Goal: Information Seeking & Learning: Compare options

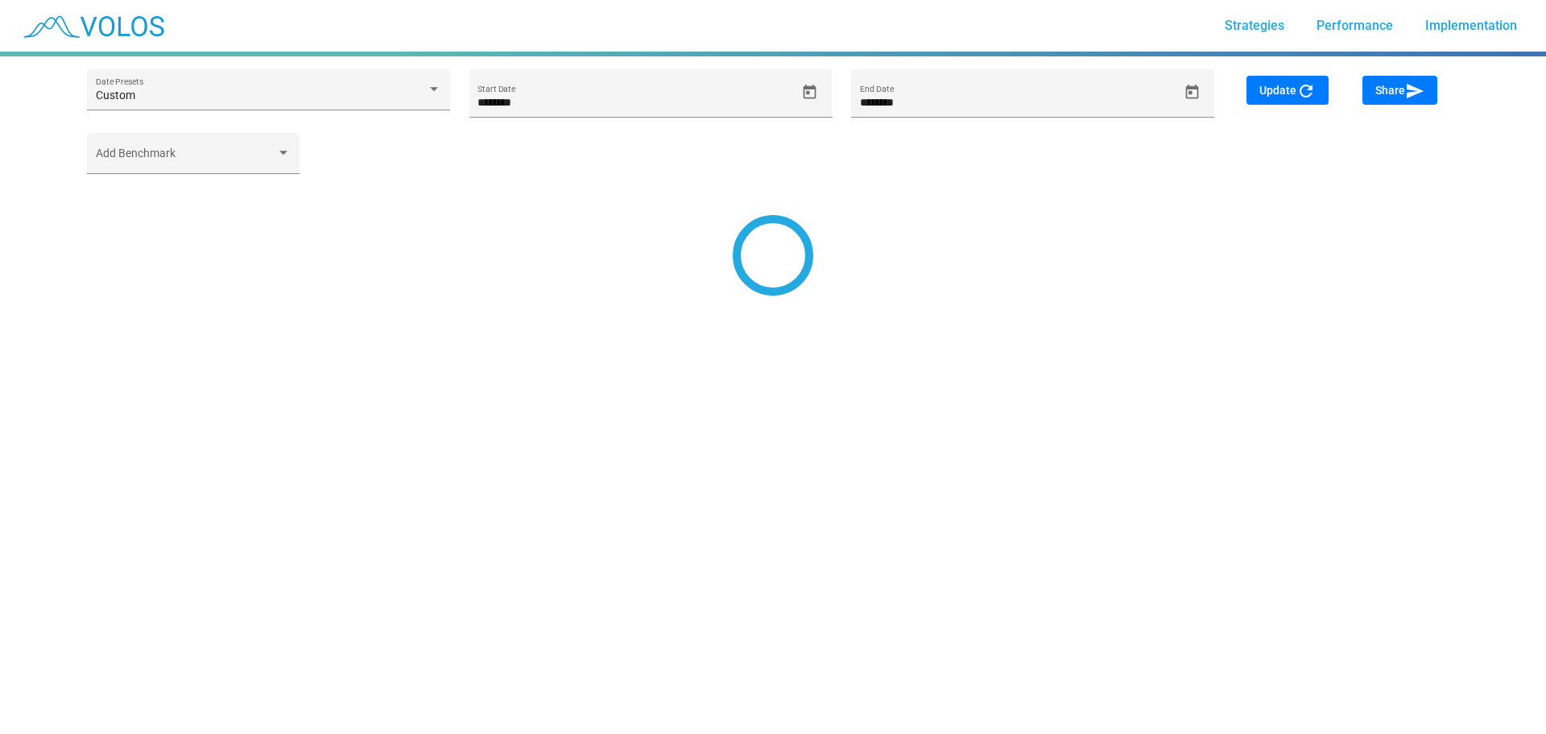
type input "********"
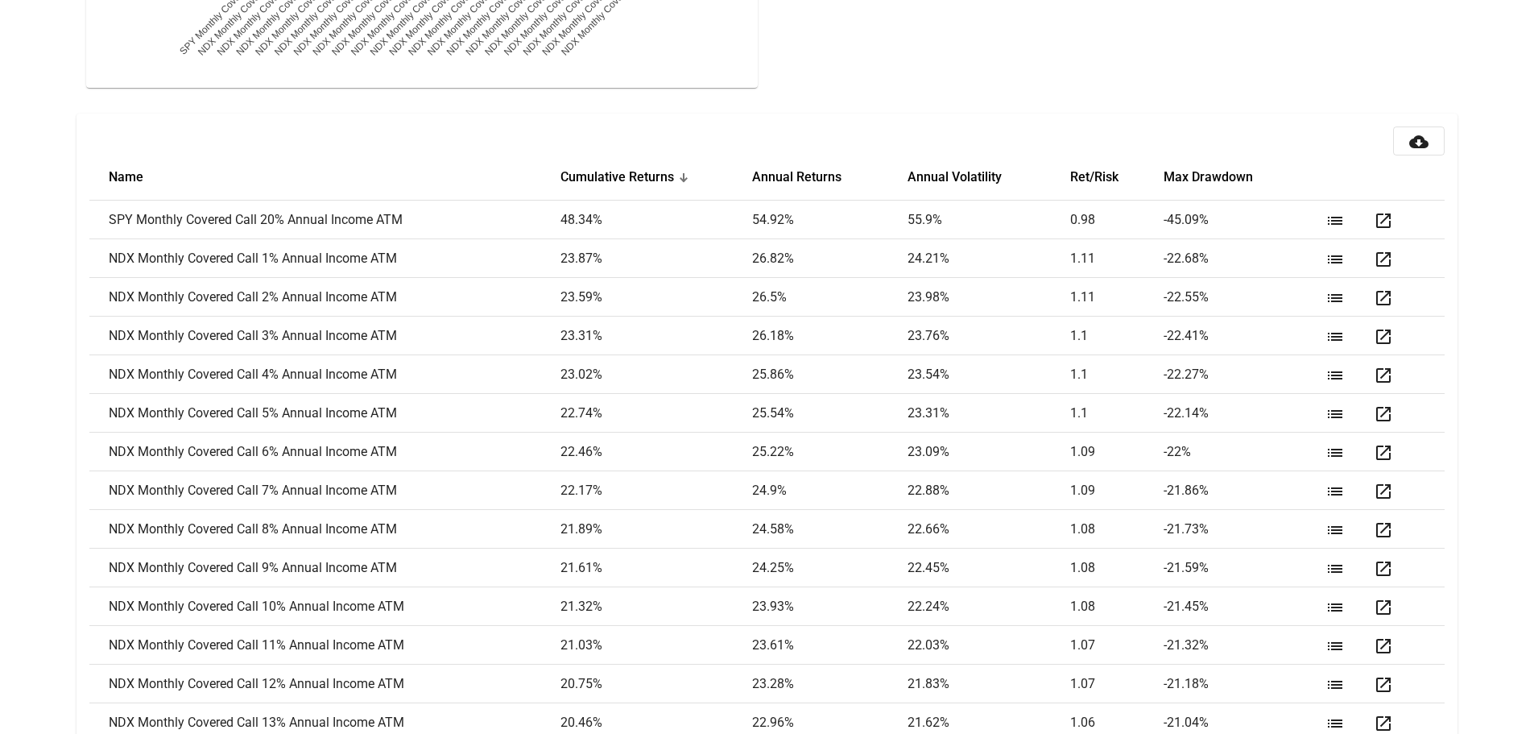
scroll to position [2046, 0]
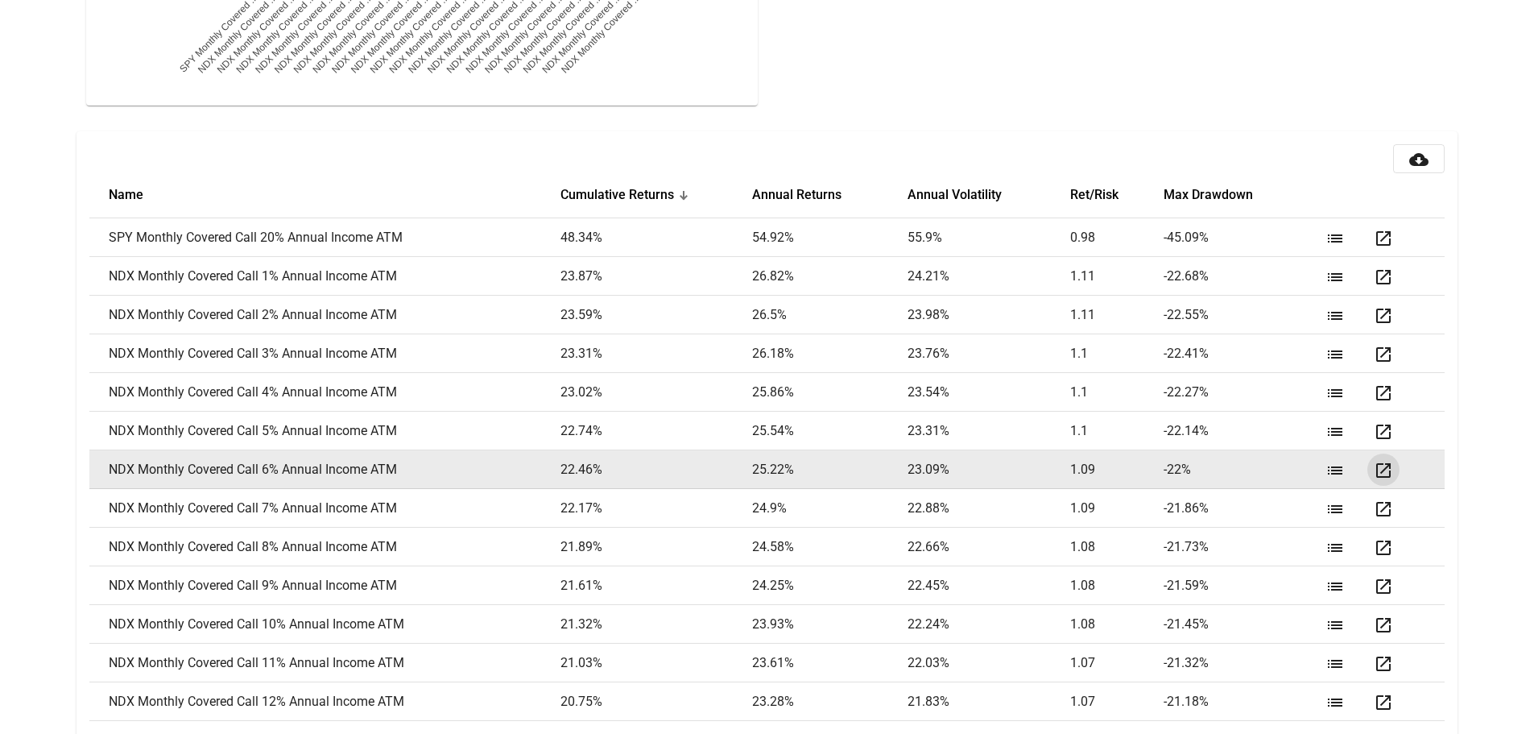
click at [1383, 466] on mat-icon "open_in_new" at bounding box center [1383, 470] width 19 height 19
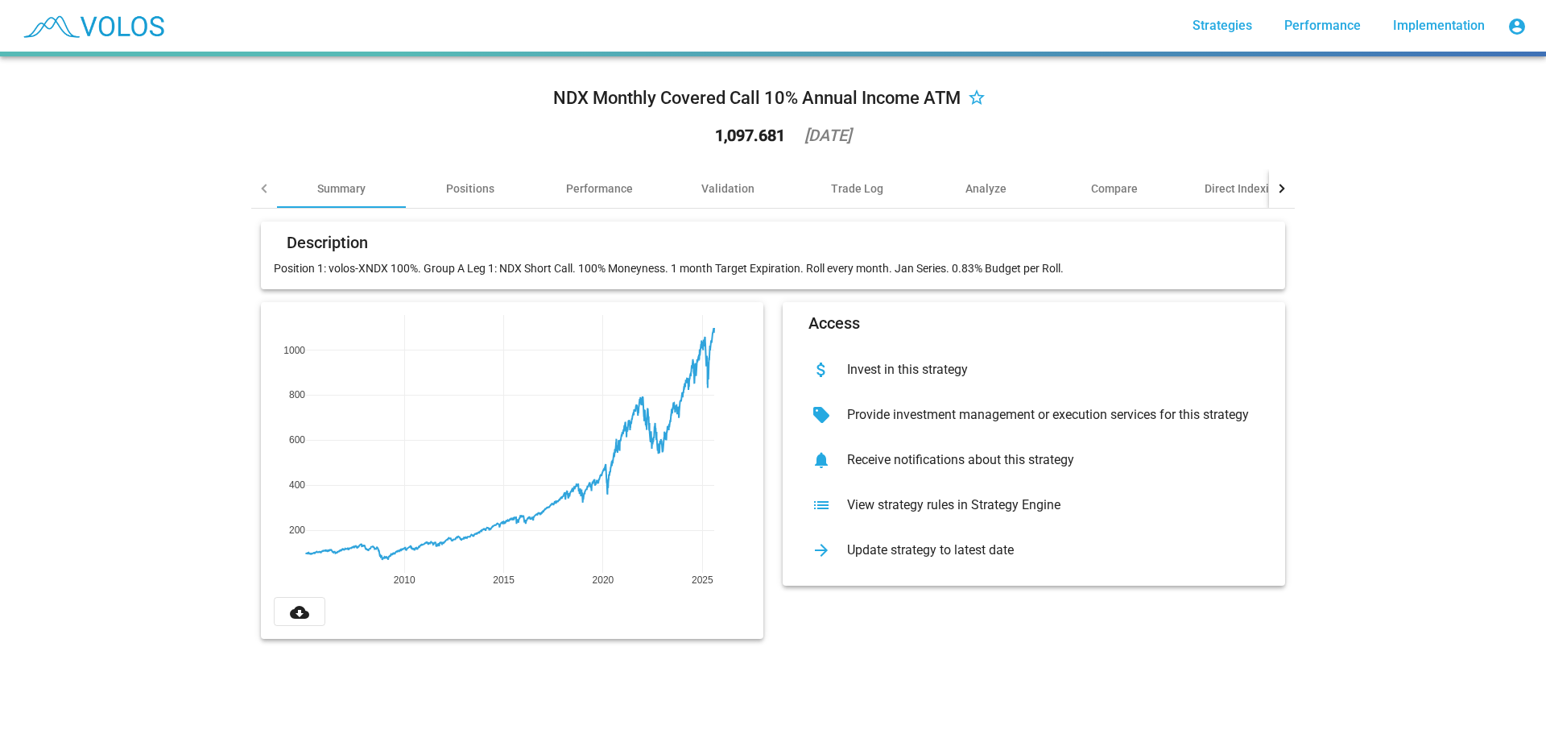
click at [105, 23] on img at bounding box center [92, 26] width 159 height 40
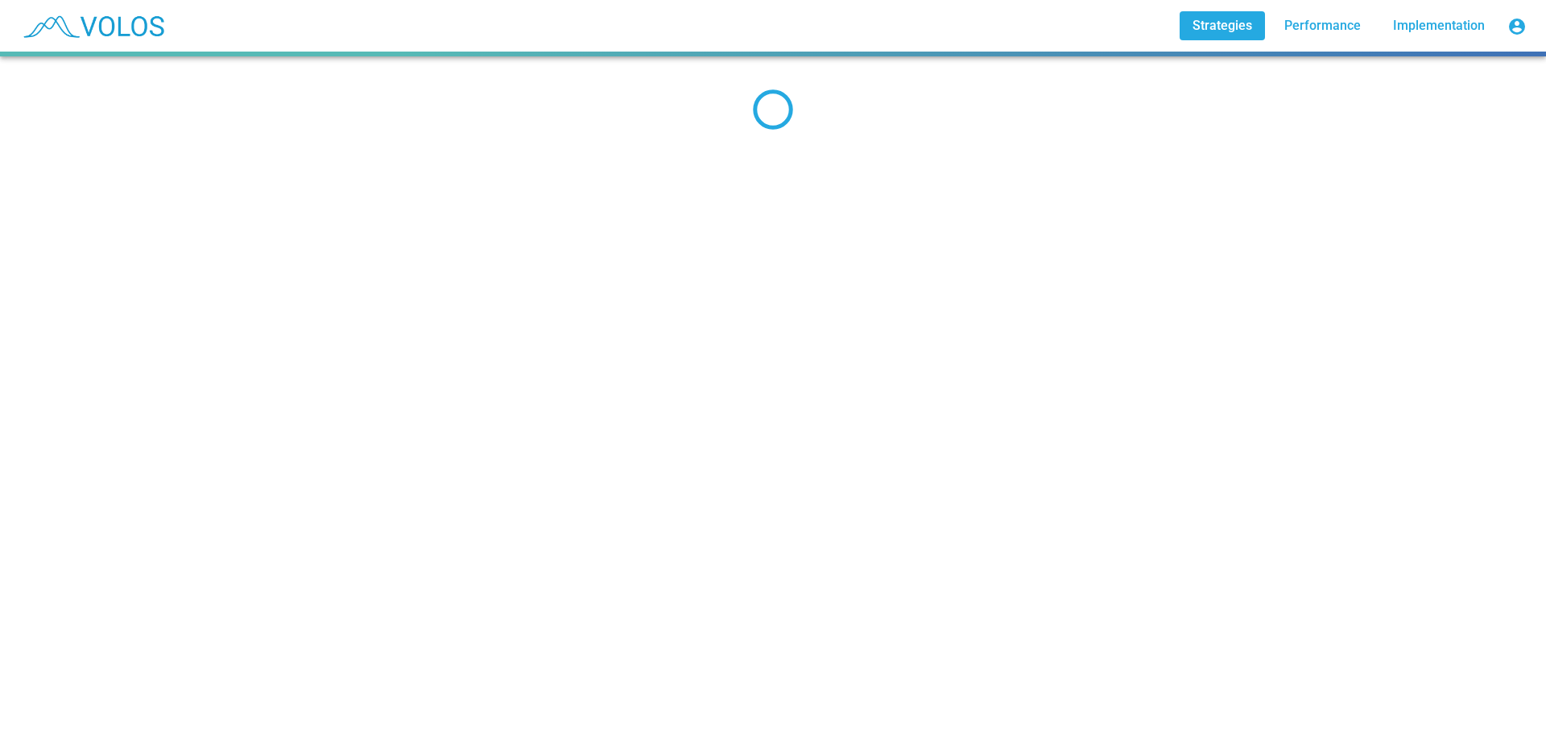
click at [1222, 35] on link "Strategies" at bounding box center [1222, 25] width 85 height 29
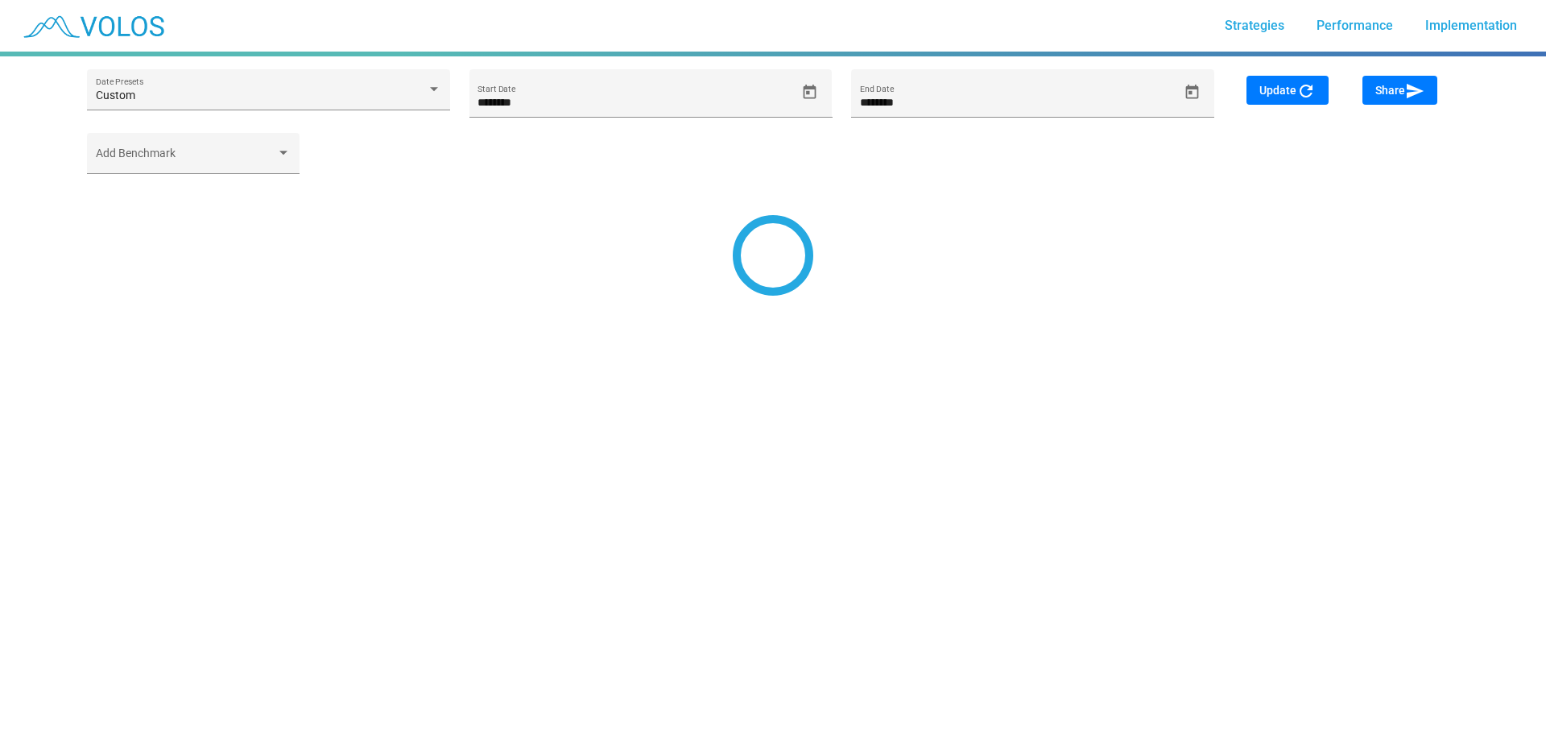
type input "********"
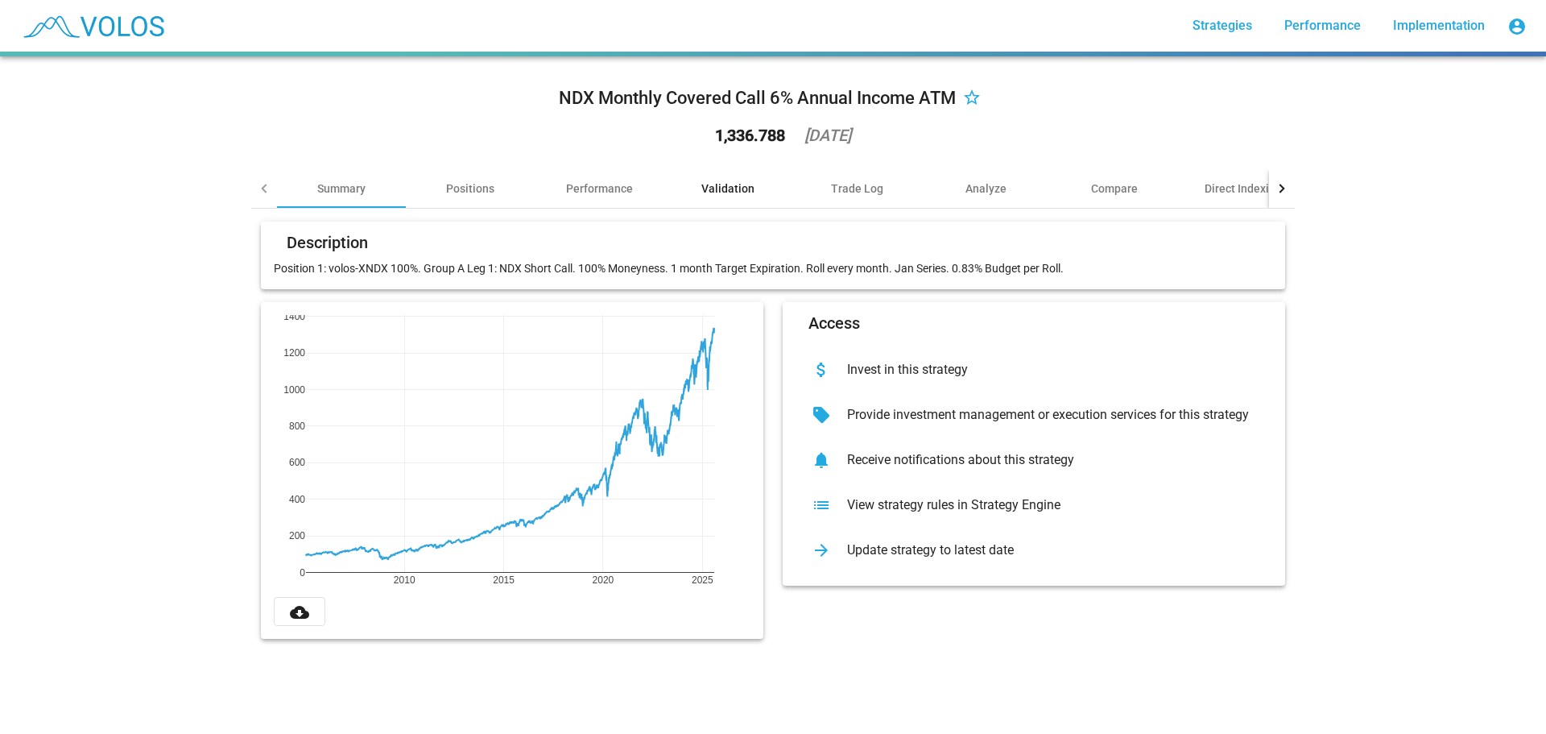
click at [691, 182] on div "Validation" at bounding box center [728, 188] width 129 height 39
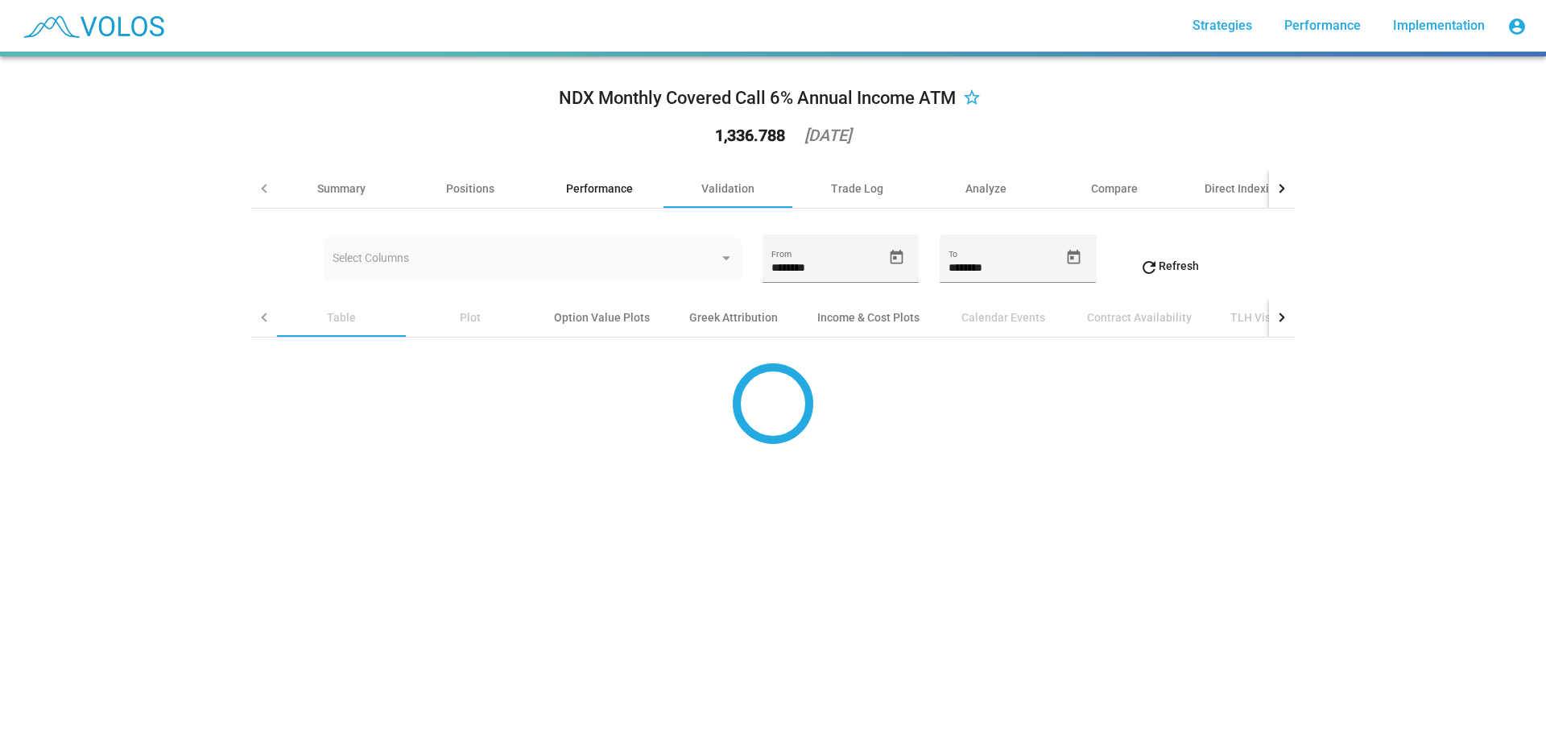
click at [575, 186] on div "Performance" at bounding box center [599, 188] width 67 height 16
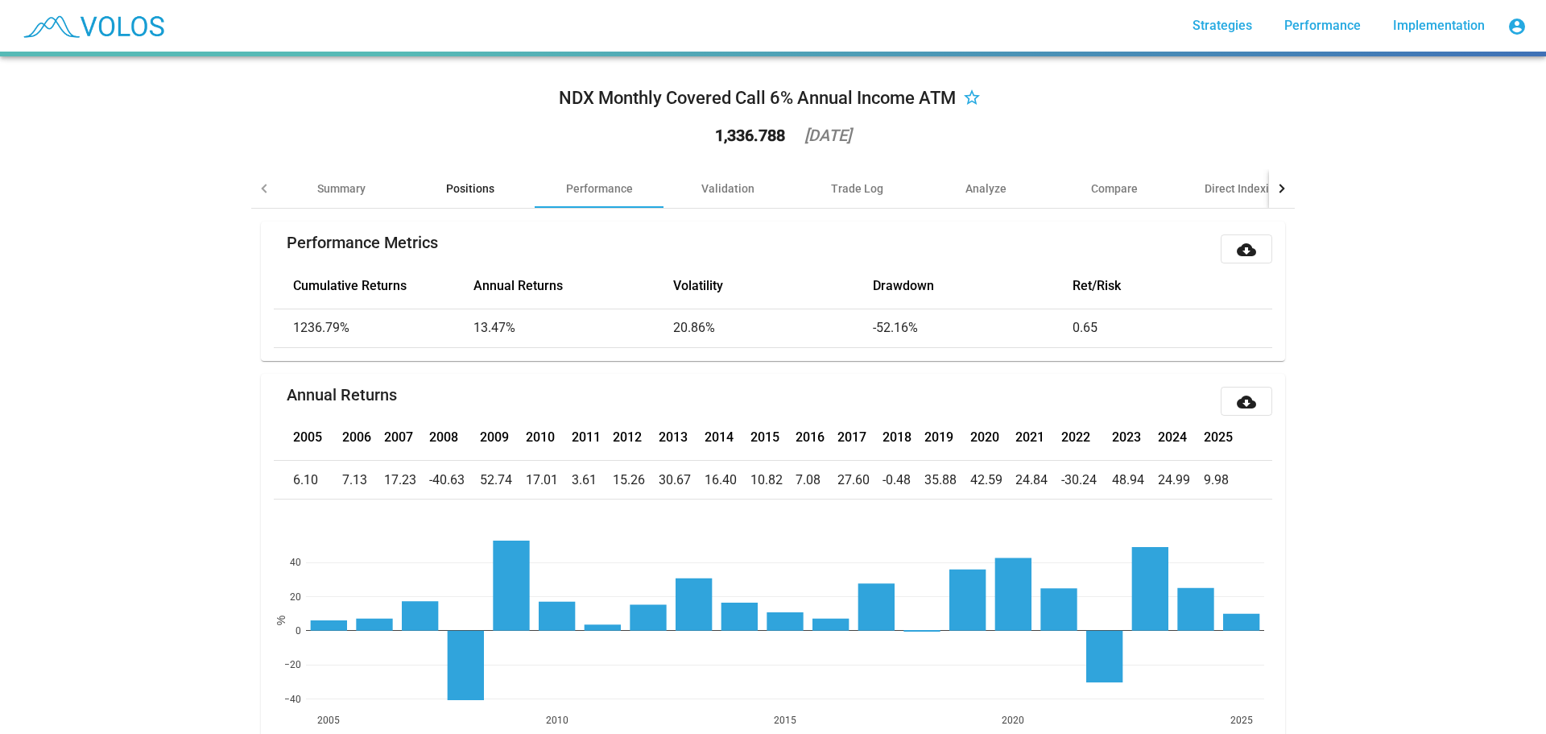
click at [477, 182] on div "Positions" at bounding box center [470, 188] width 48 height 16
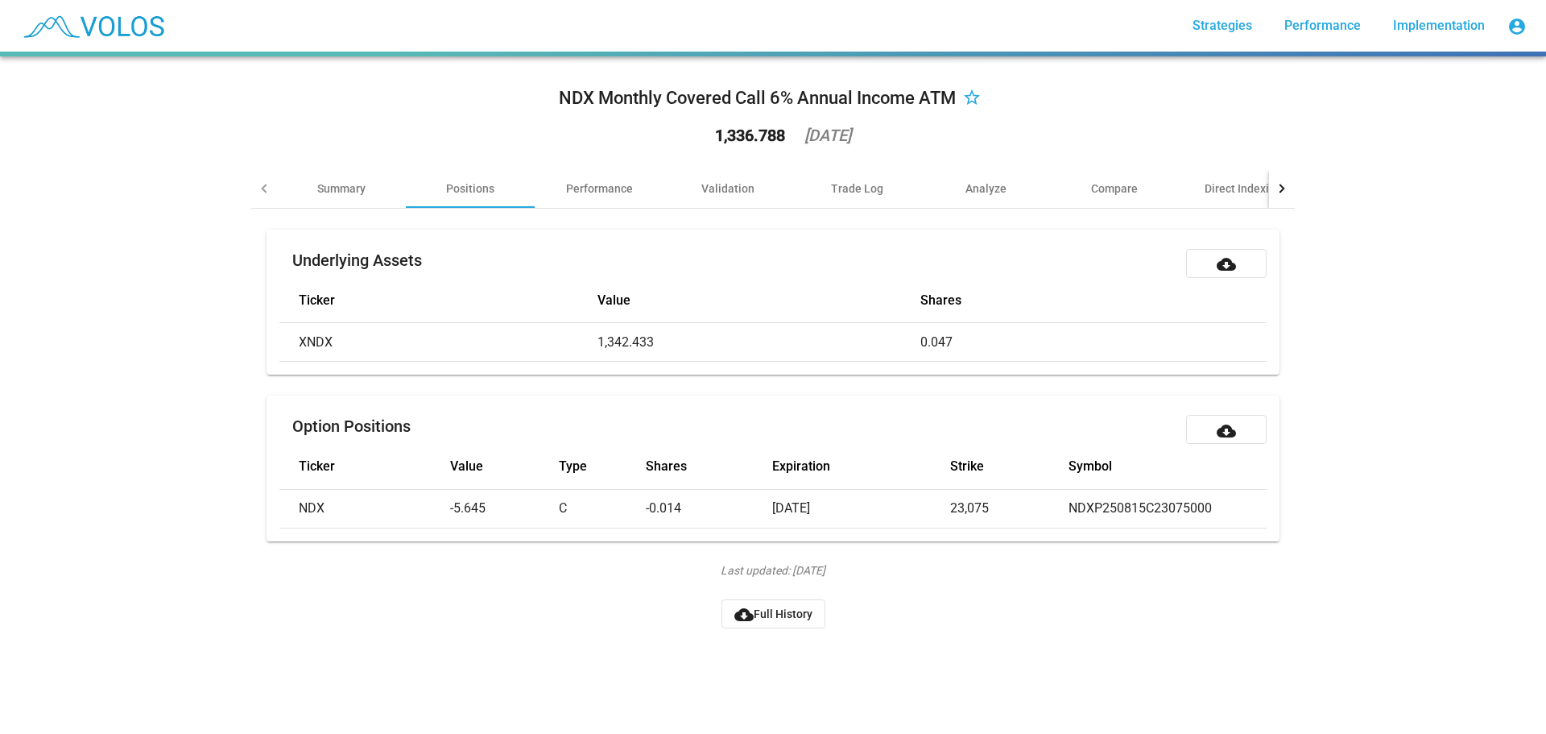
click at [776, 628] on button "cloud_download Full History" at bounding box center [774, 613] width 104 height 29
click at [124, 172] on div "NDX Monthly Covered Call 6% Annual Income ATM star_border 1,336.788 2025-08-06 …" at bounding box center [773, 394] width 1546 height 677
click at [595, 187] on div "Performance" at bounding box center [599, 188] width 67 height 16
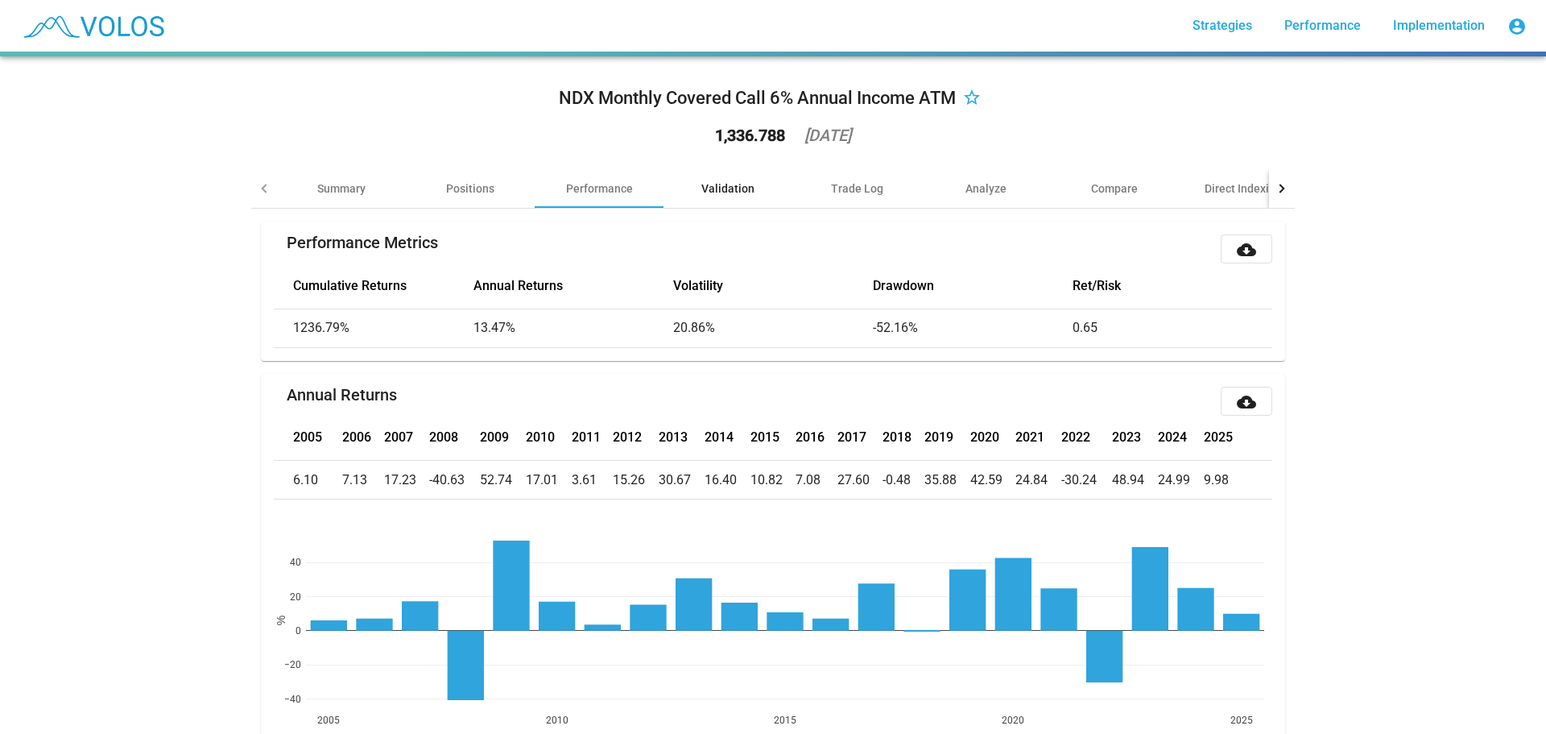
click at [734, 196] on div "Validation" at bounding box center [727, 188] width 53 height 16
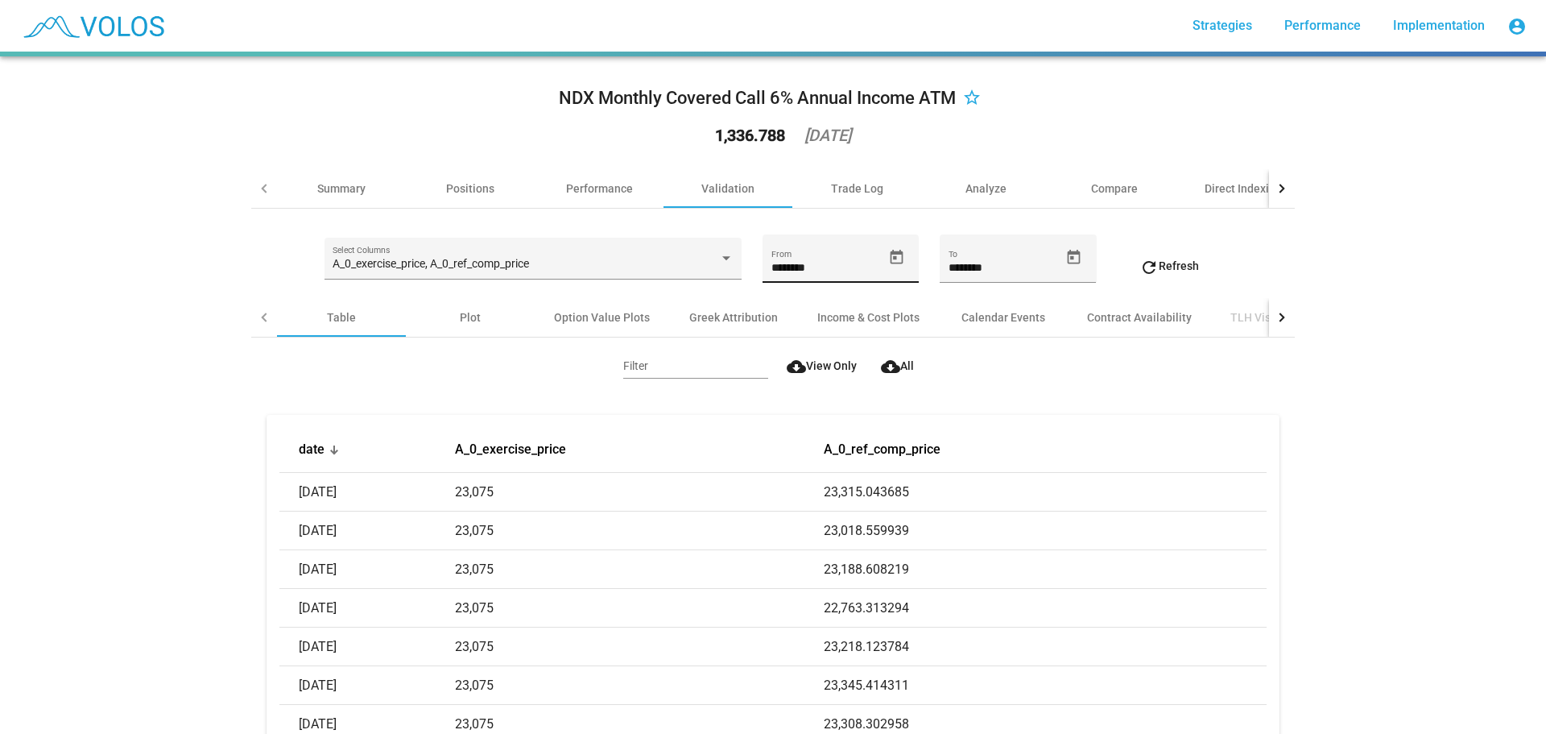
click at [814, 266] on input "********" at bounding box center [827, 268] width 111 height 13
click at [772, 266] on input "********" at bounding box center [827, 268] width 111 height 13
type input "*********"
click at [1165, 255] on button "refresh Refresh" at bounding box center [1169, 265] width 85 height 29
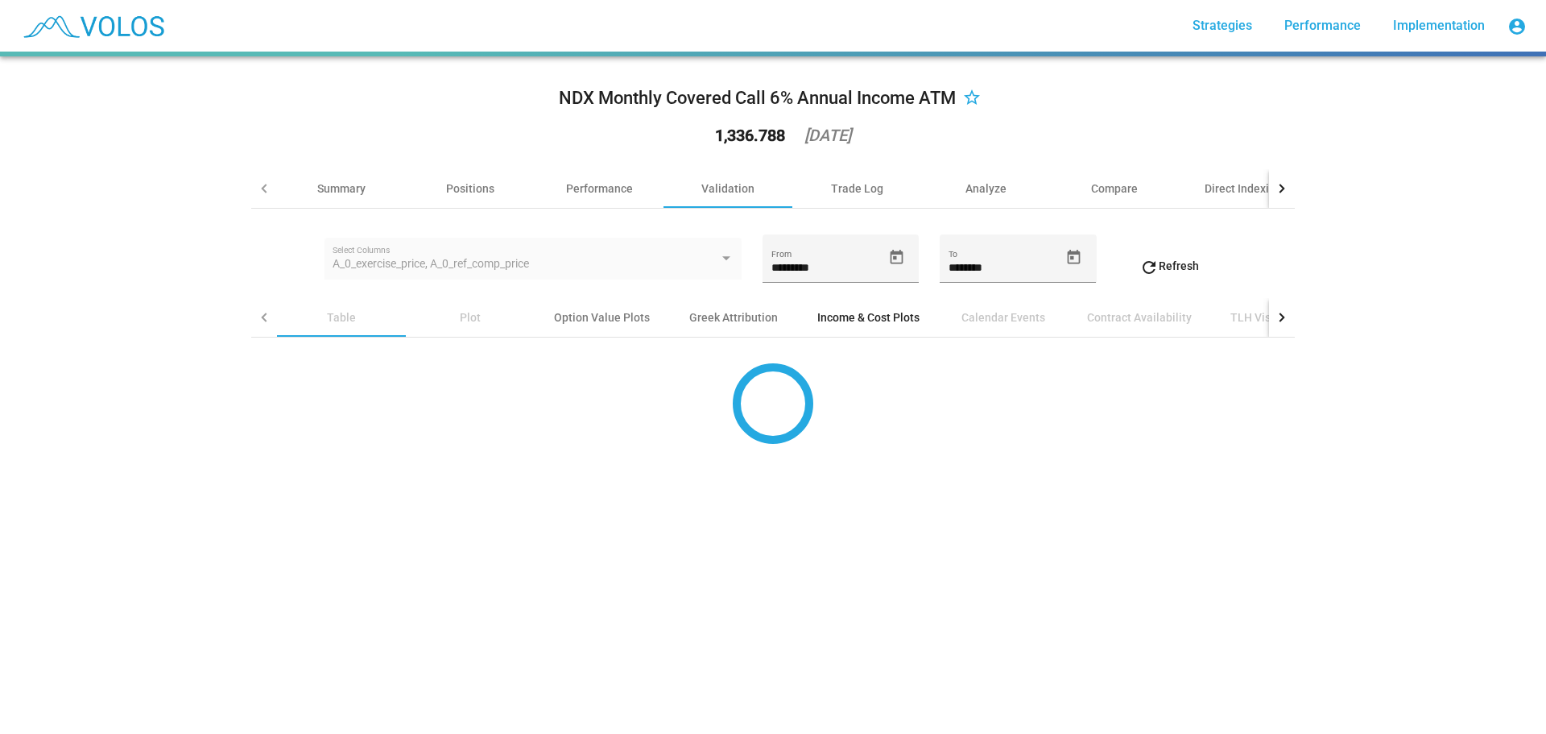
click at [855, 316] on div "Income & Cost Plots" at bounding box center [868, 317] width 102 height 16
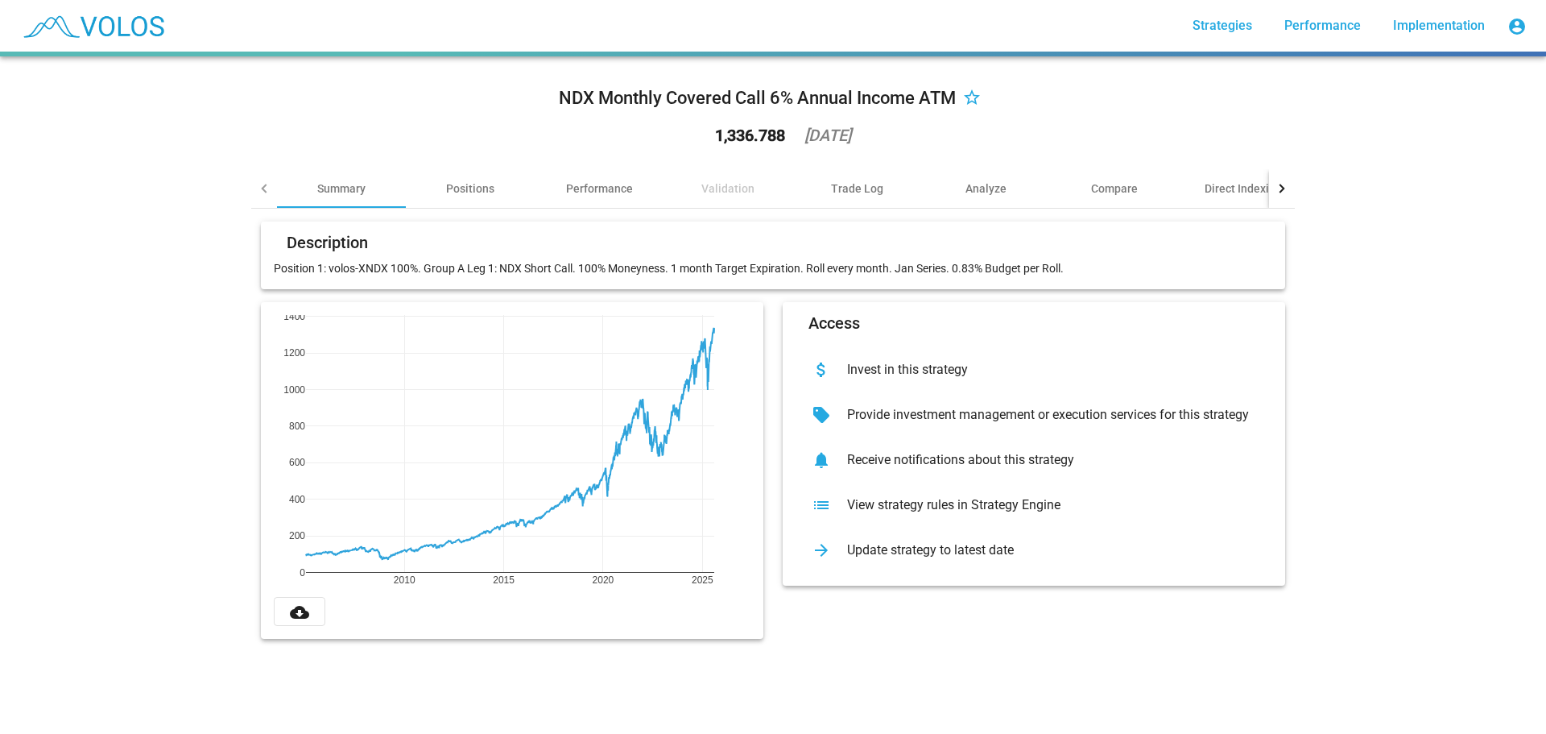
drag, startPoint x: 992, startPoint y: 131, endPoint x: 761, endPoint y: 197, distance: 240.2
click at [991, 131] on div "NDX Monthly Covered Call 6% Annual Income ATM star_border 1,336.788 [DATE]" at bounding box center [773, 119] width 1044 height 100
click at [695, 185] on div "Validation" at bounding box center [728, 188] width 129 height 39
click at [745, 194] on div "Validation" at bounding box center [727, 188] width 53 height 16
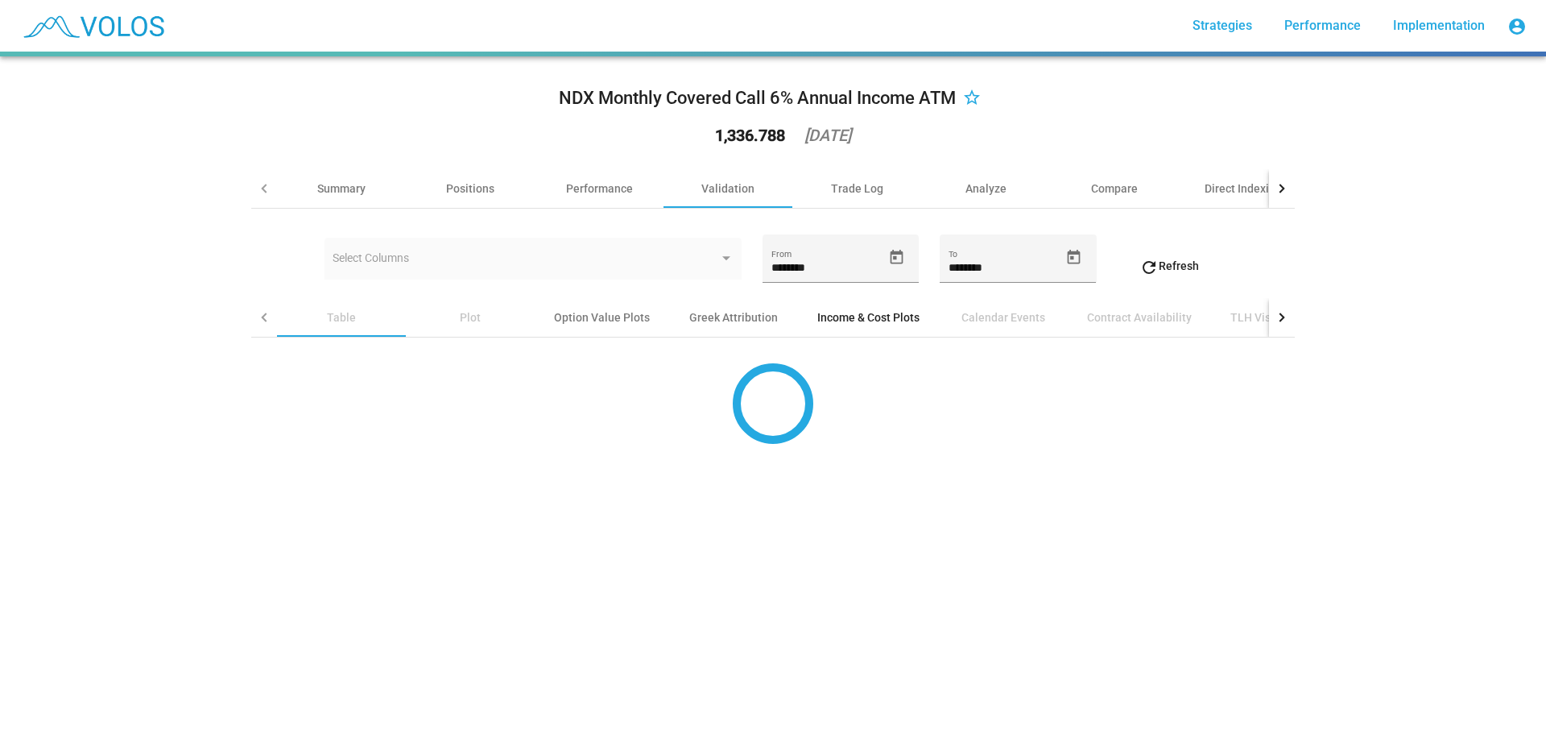
click at [836, 321] on div "Income & Cost Plots" at bounding box center [868, 317] width 102 height 16
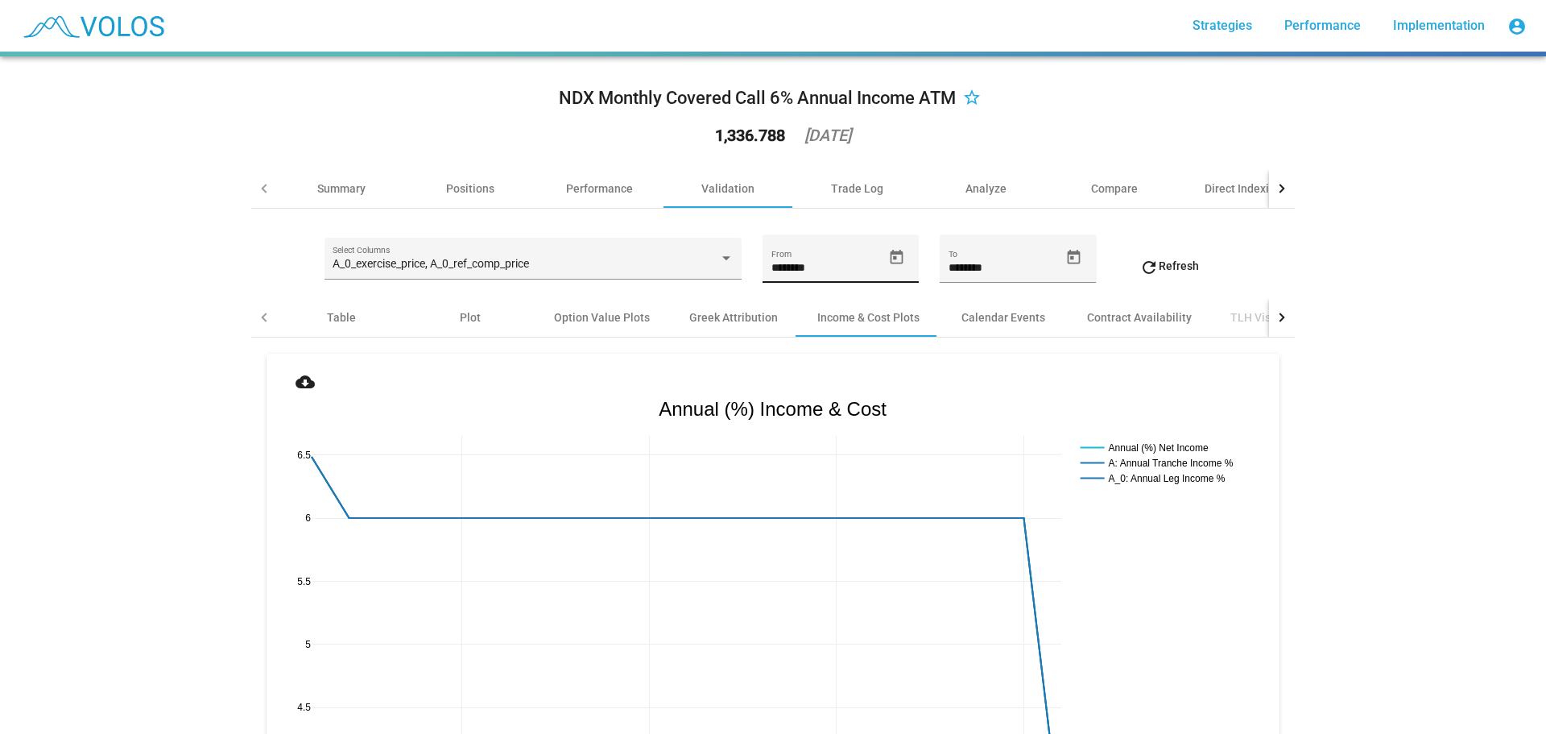
click at [891, 258] on icon "Open calendar" at bounding box center [897, 256] width 13 height 14
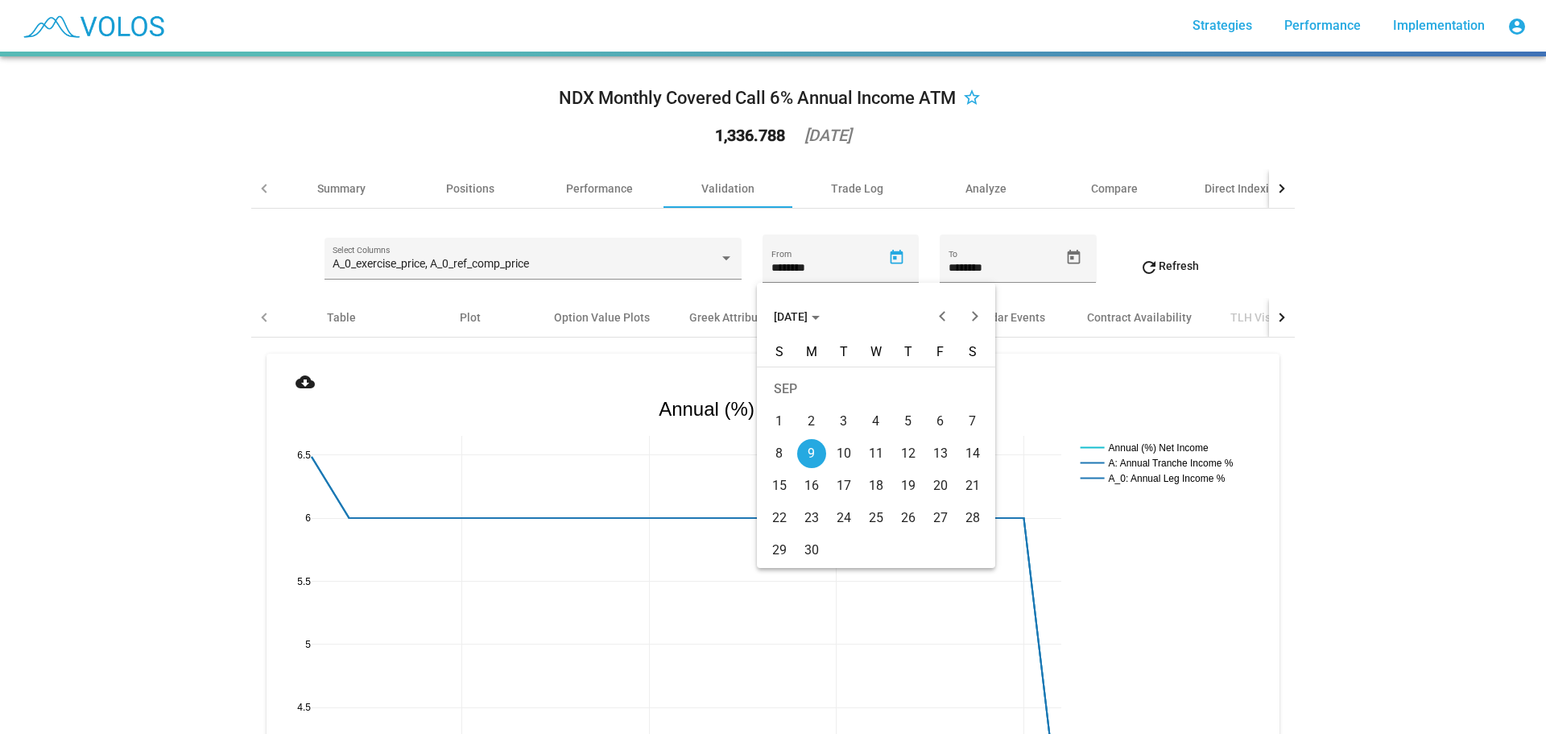
click at [764, 266] on div at bounding box center [773, 367] width 1546 height 734
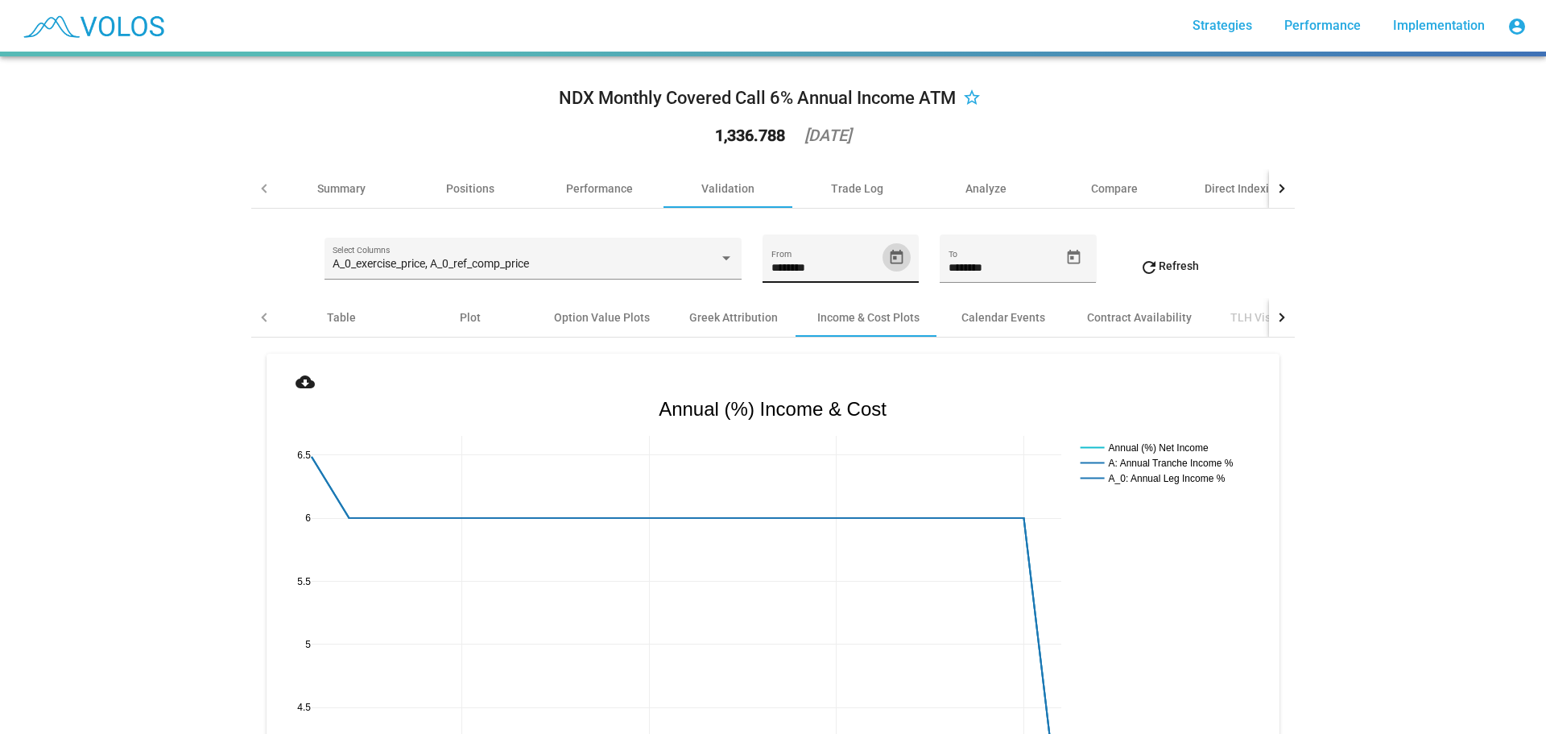
click at [772, 267] on input "********" at bounding box center [827, 268] width 111 height 13
click at [858, 267] on input "********" at bounding box center [827, 268] width 111 height 13
click at [888, 257] on icon "Open calendar" at bounding box center [896, 257] width 17 height 17
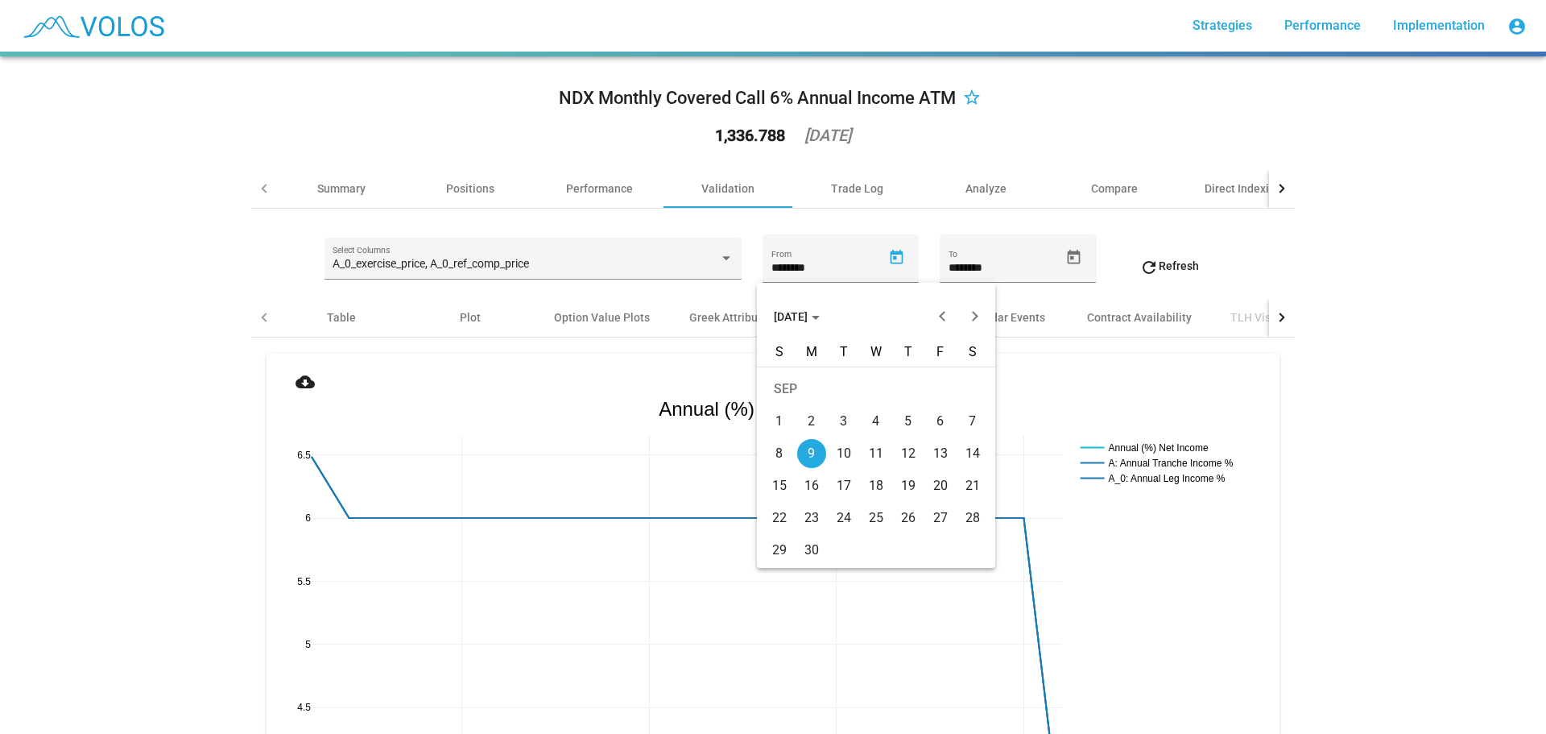
click at [836, 462] on div "10" at bounding box center [844, 453] width 29 height 29
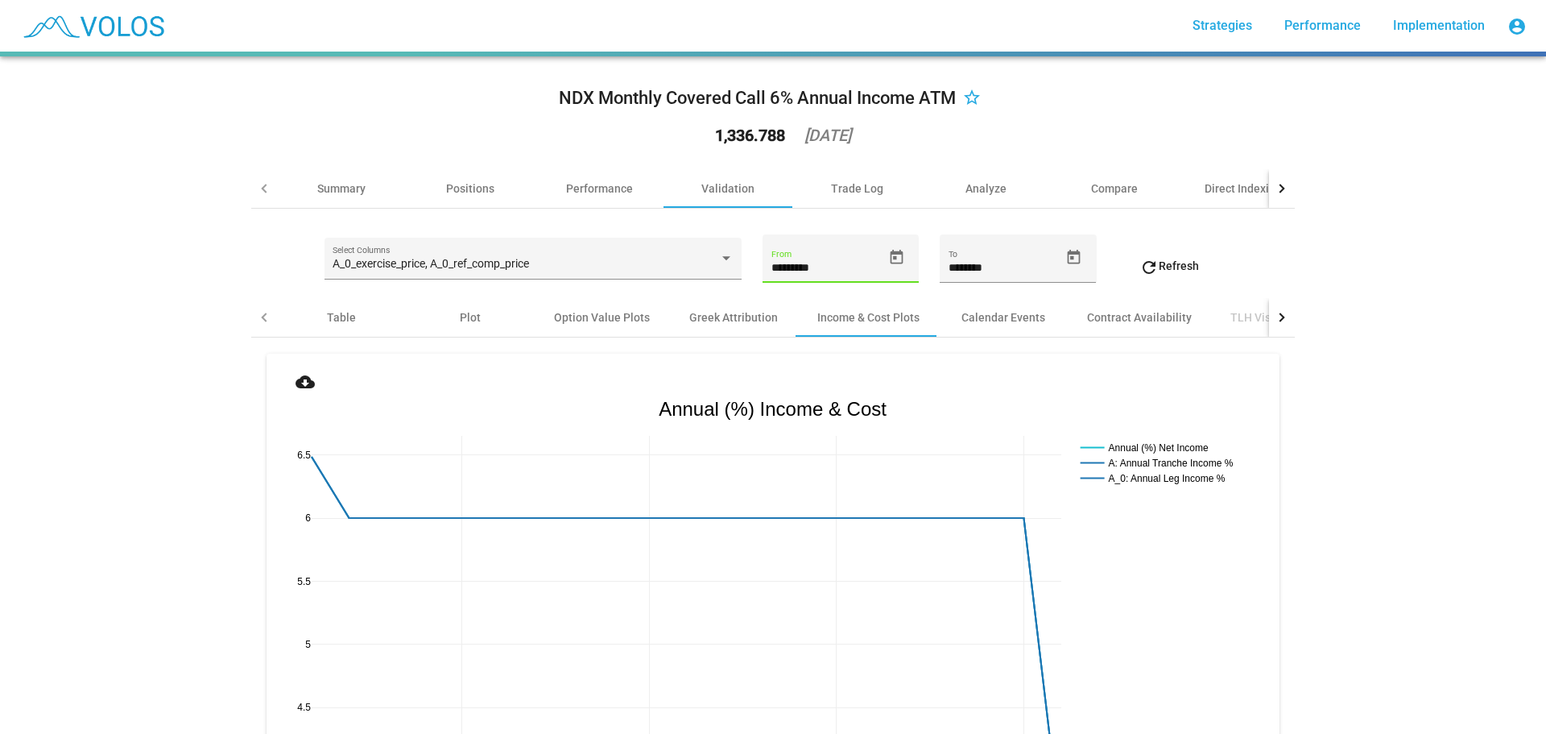
drag, startPoint x: 774, startPoint y: 263, endPoint x: 770, endPoint y: 279, distance: 15.8
click at [772, 266] on input "*********" at bounding box center [827, 268] width 111 height 13
type input "*********"
click at [1015, 271] on input "********" at bounding box center [1004, 268] width 111 height 13
click at [1159, 270] on span "refresh Refresh" at bounding box center [1170, 265] width 60 height 13
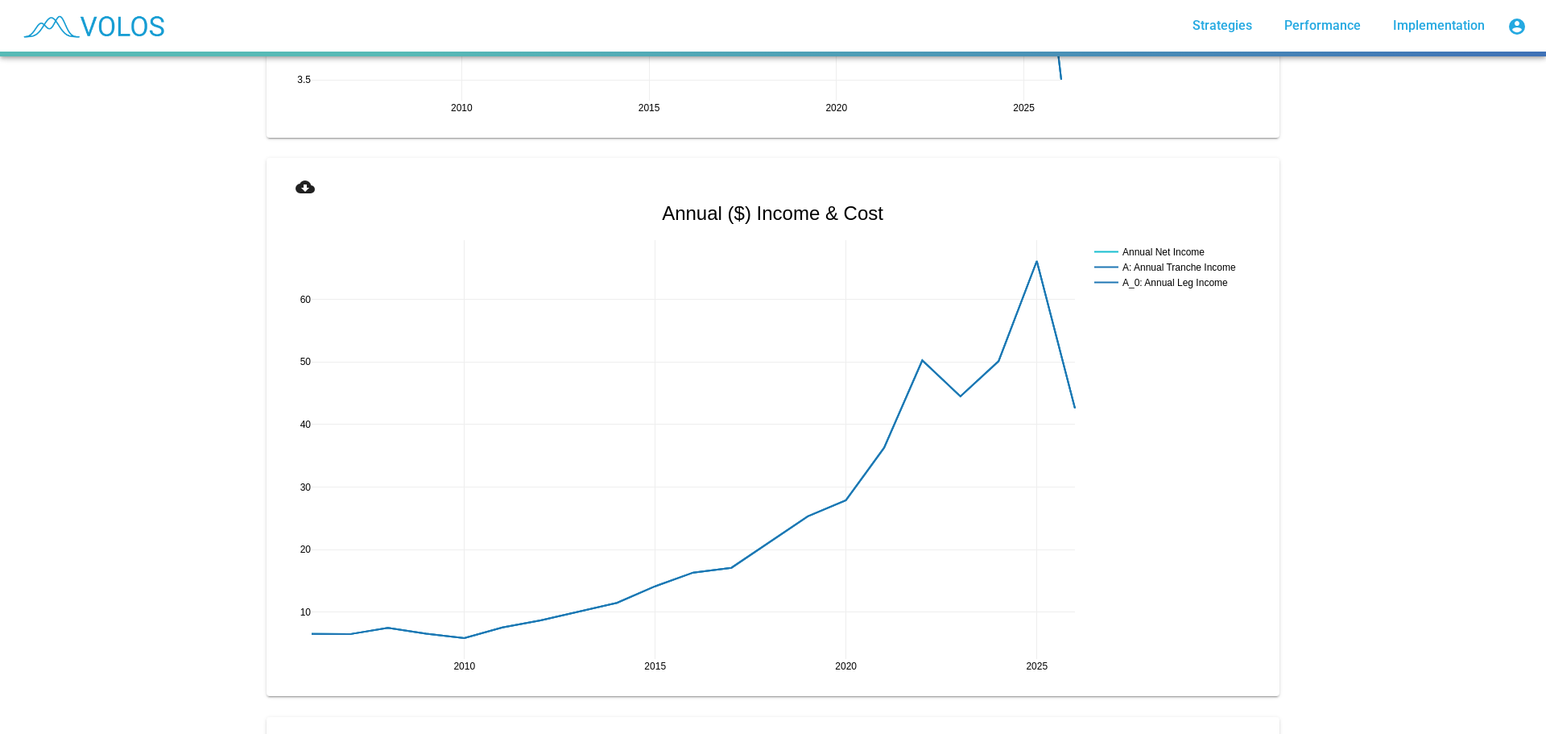
scroll to position [725, 0]
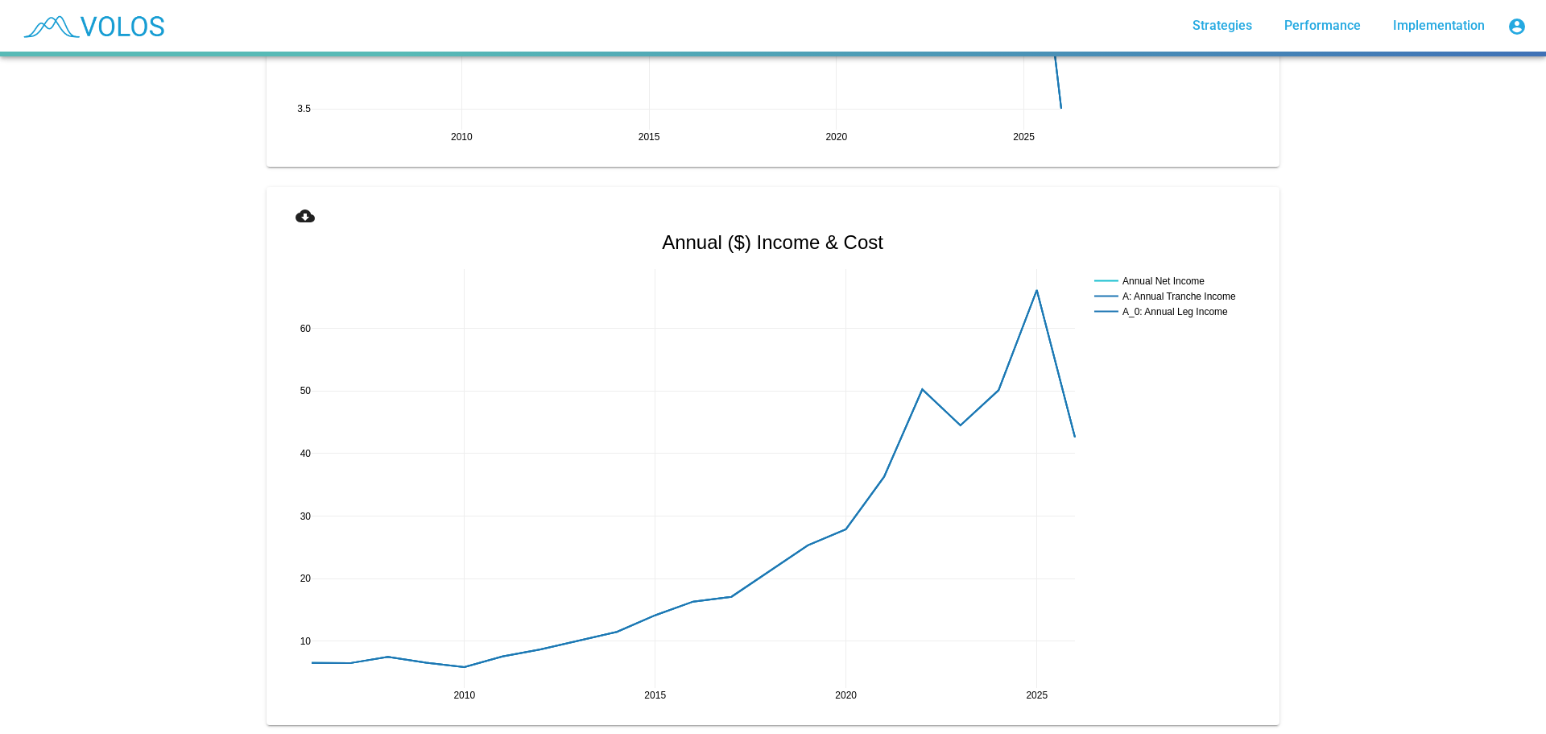
click at [296, 213] on mat-icon "cloud_download" at bounding box center [305, 215] width 19 height 19
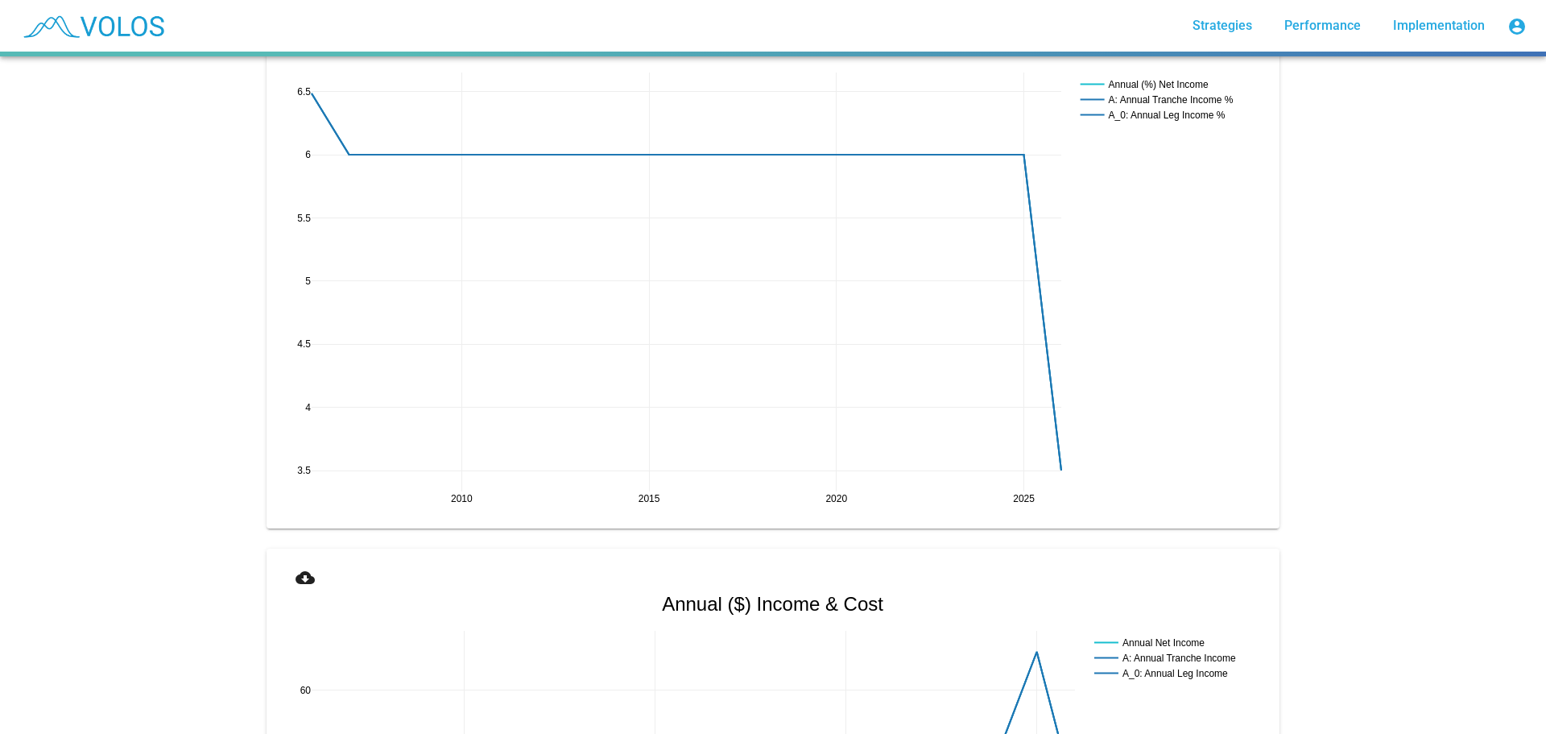
scroll to position [322, 0]
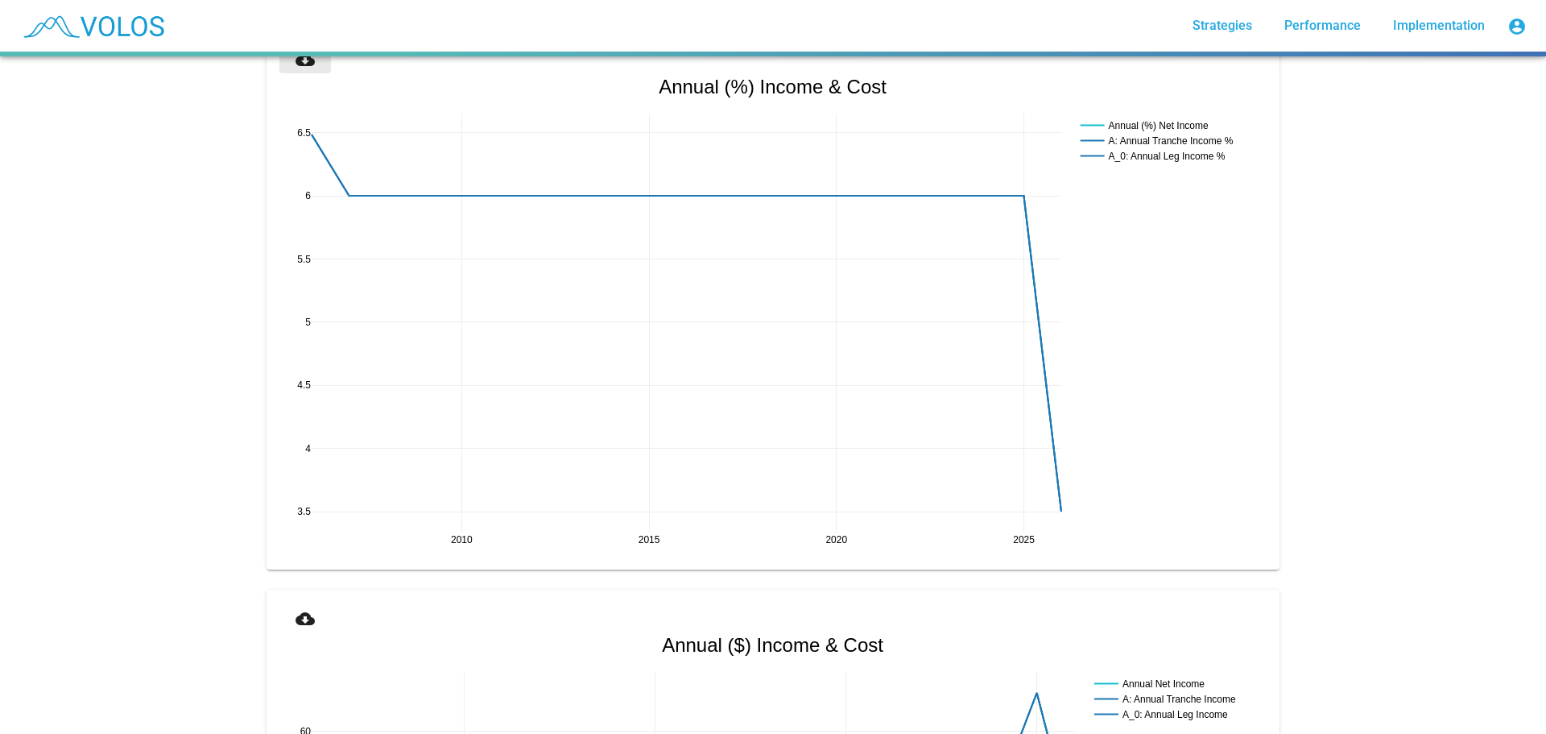
click at [297, 62] on mat-icon "cloud_download" at bounding box center [305, 59] width 19 height 19
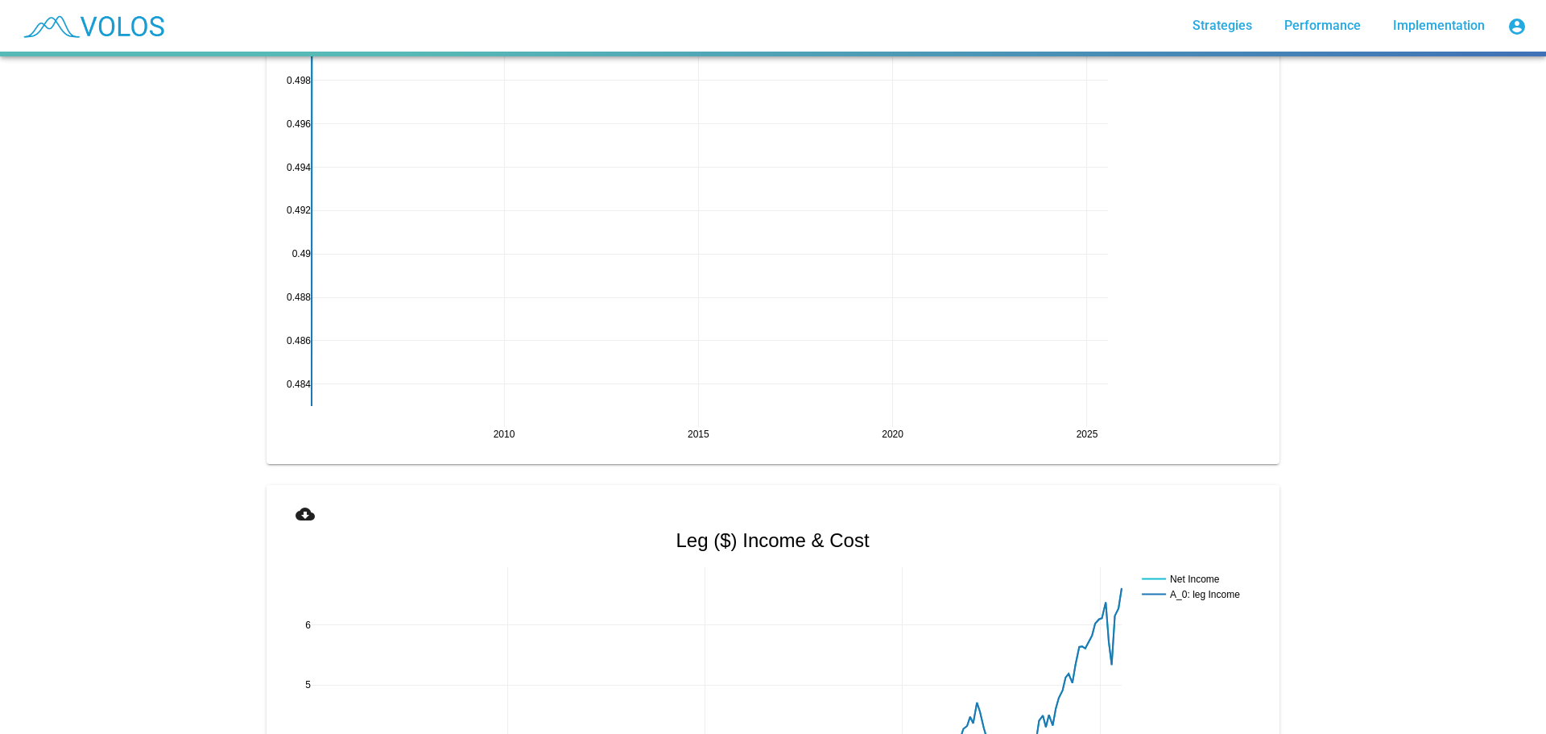
scroll to position [1852, 0]
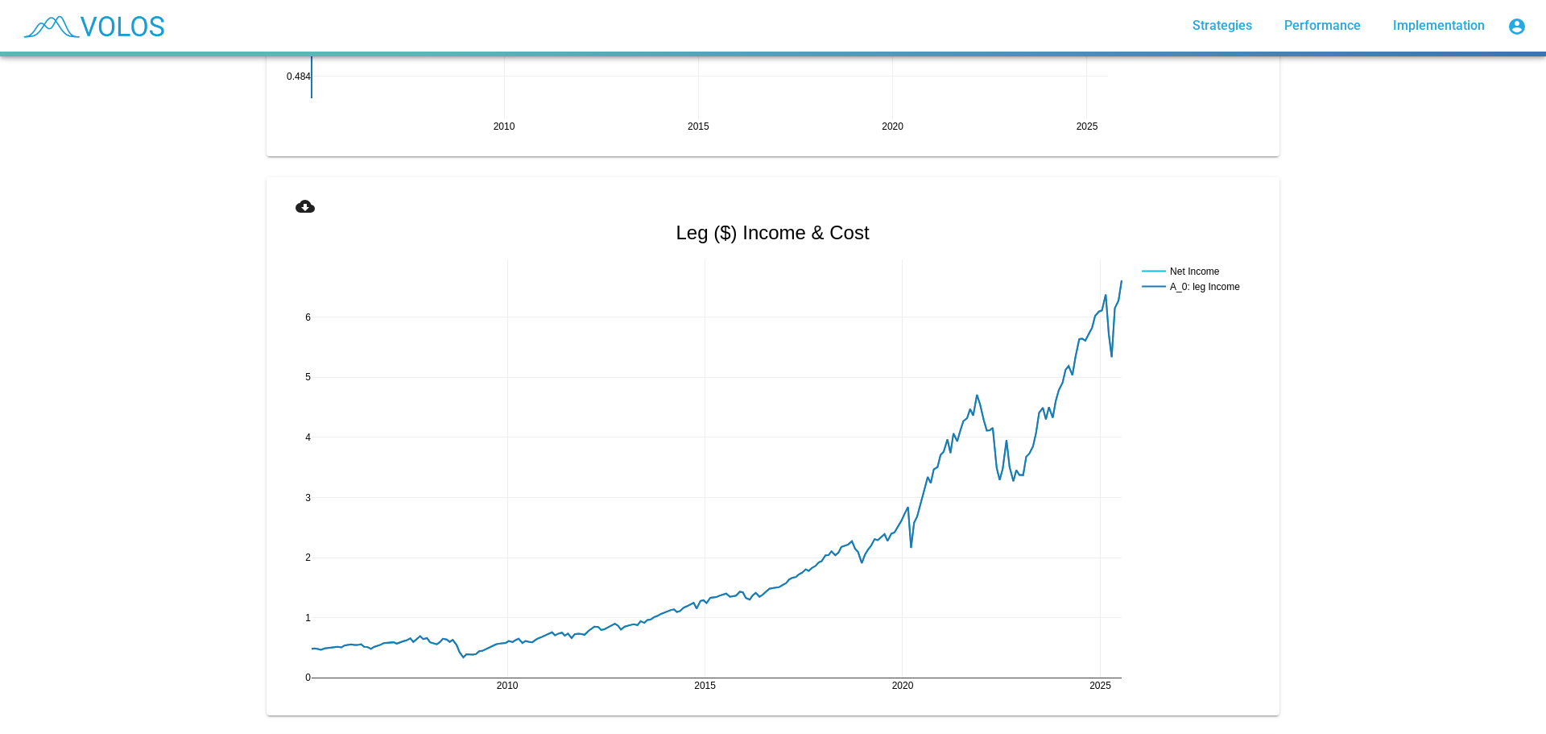
click at [297, 213] on mat-icon "cloud_download" at bounding box center [305, 206] width 19 height 19
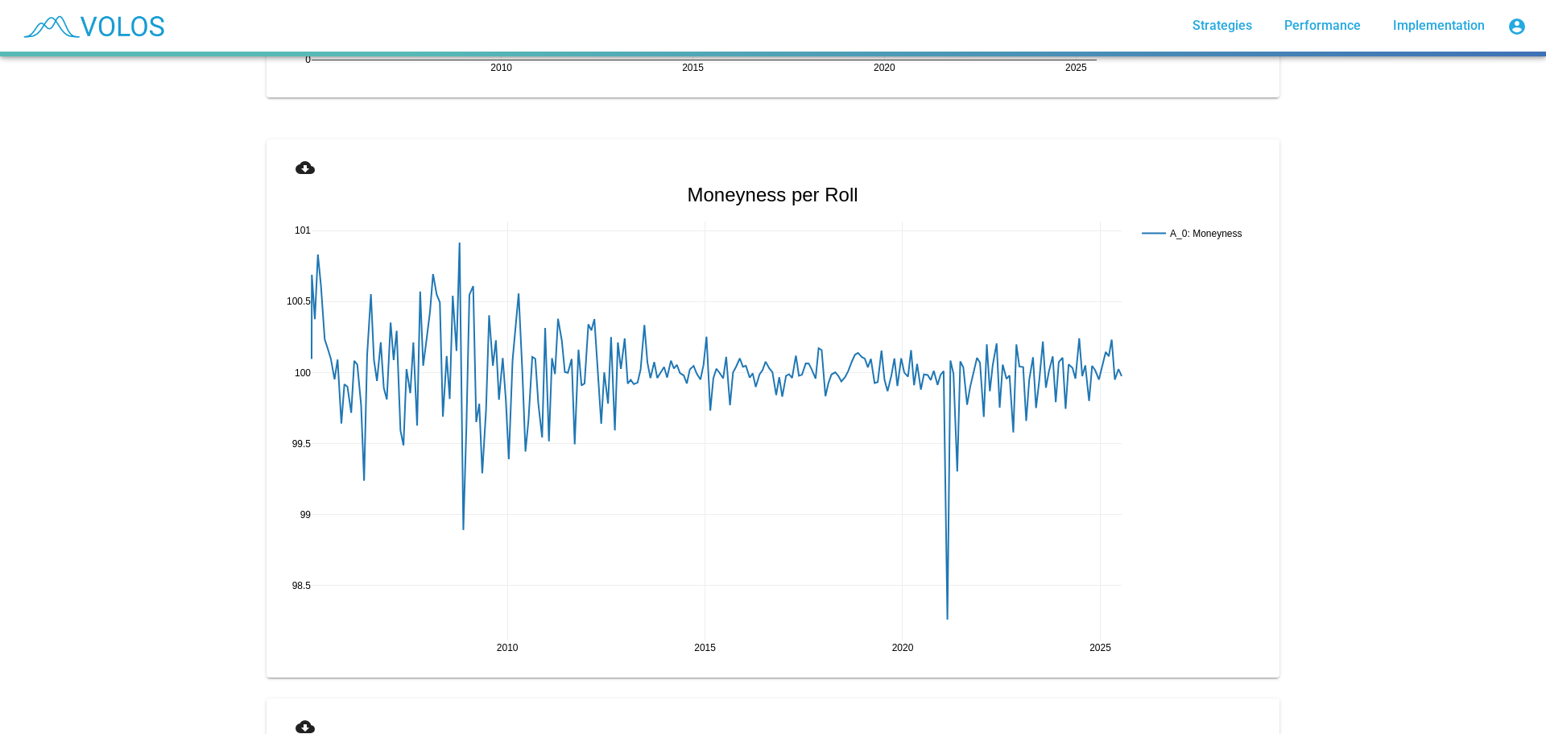
scroll to position [3060, 0]
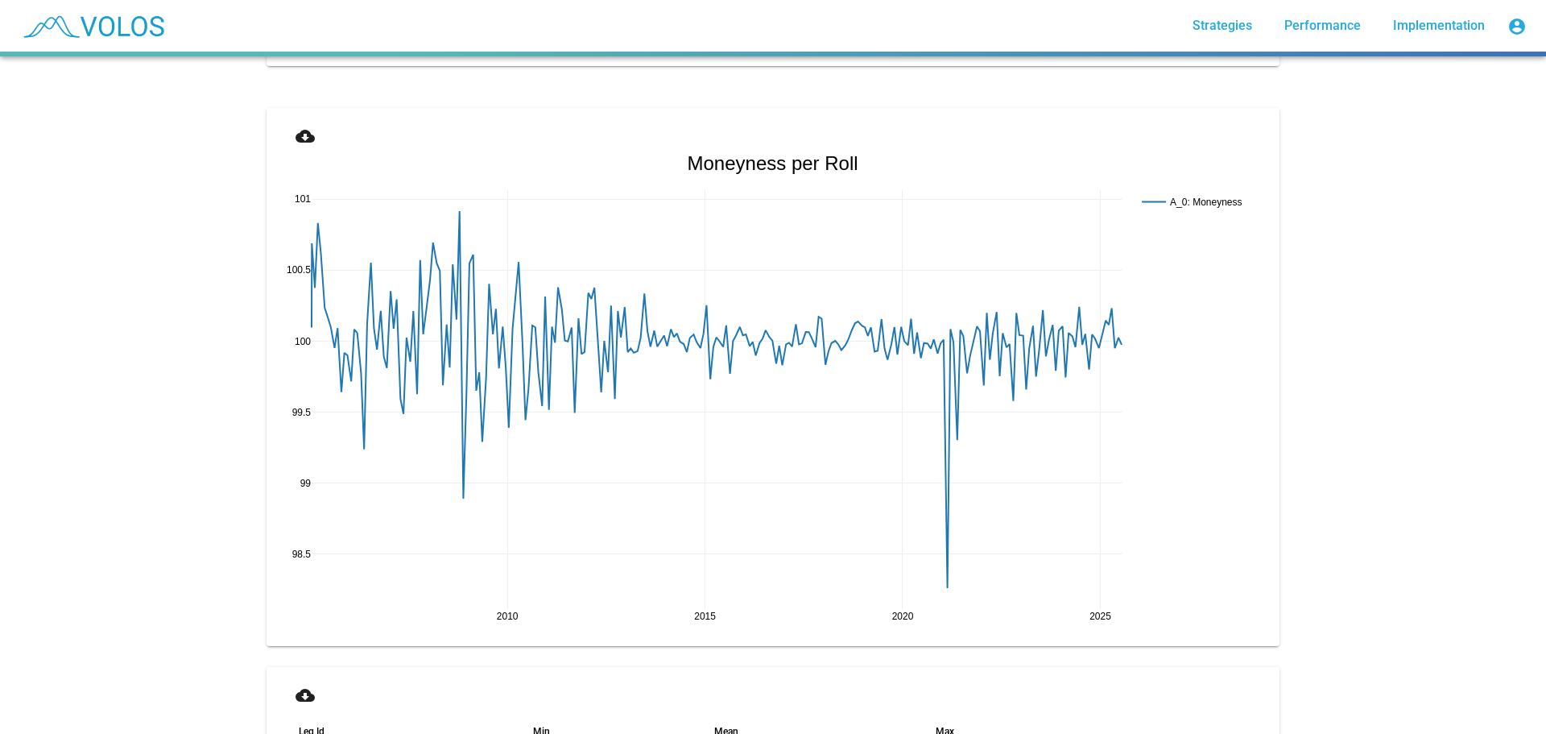
click at [302, 130] on mat-icon "cloud_download" at bounding box center [305, 135] width 19 height 19
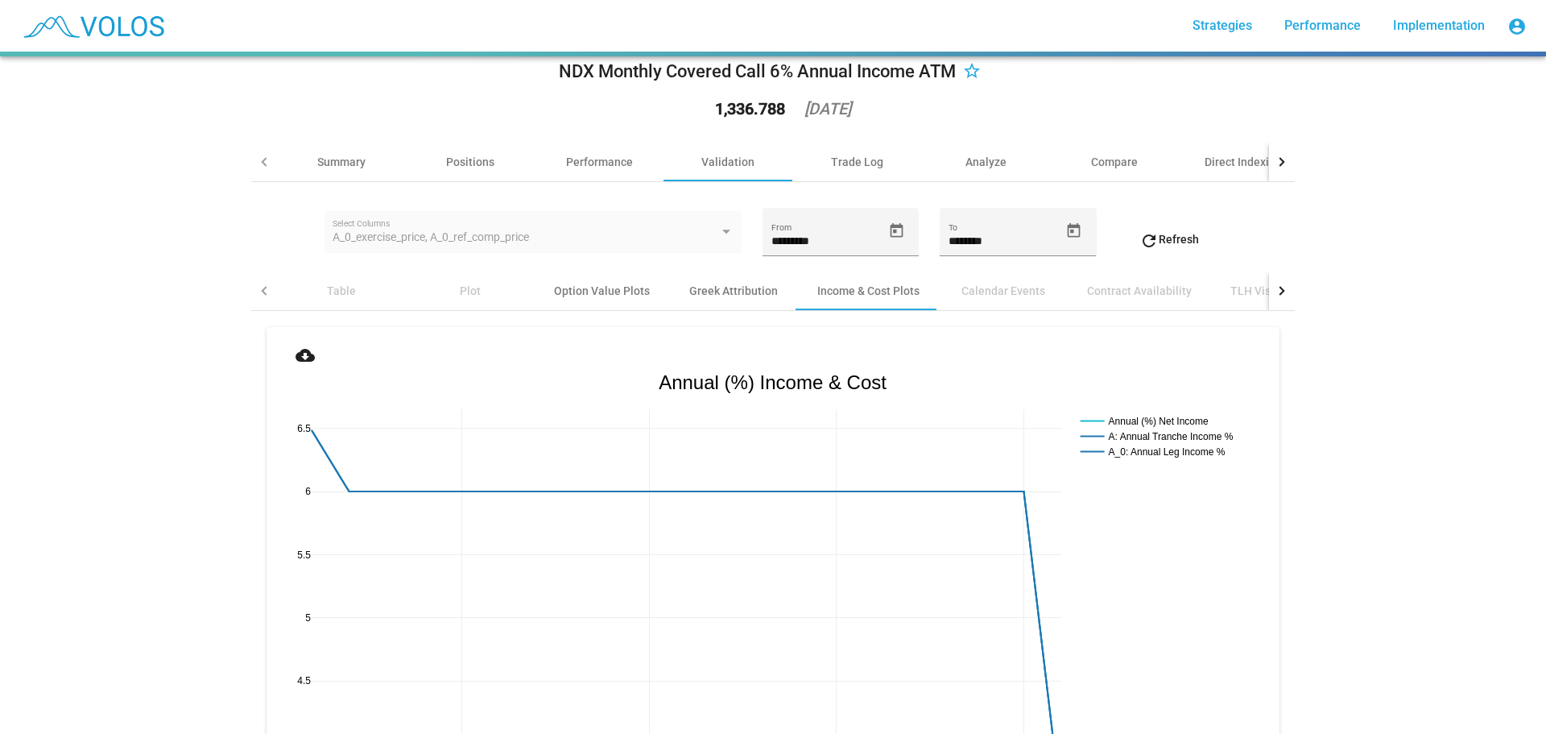
scroll to position [0, 0]
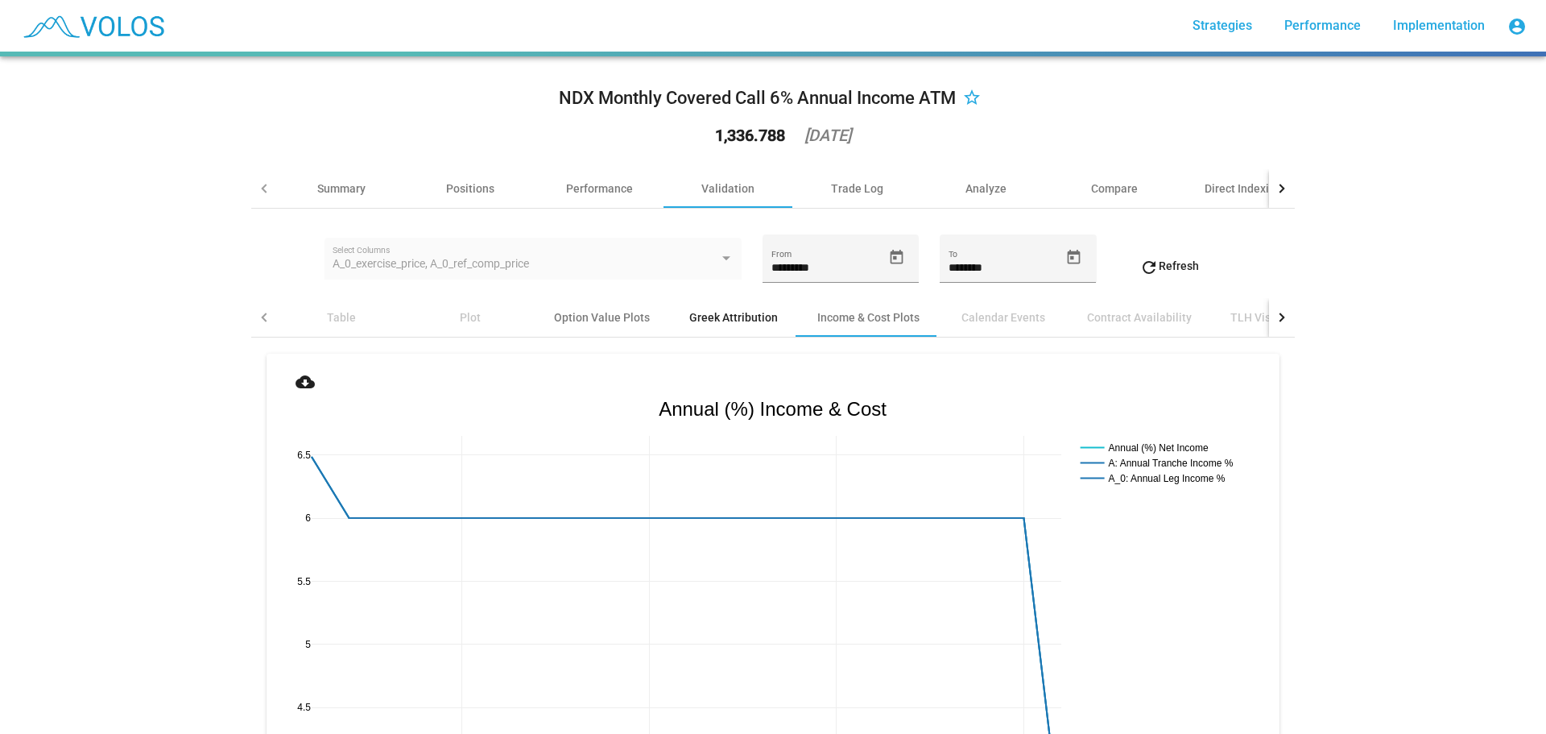
click at [726, 316] on div "Greek Attribution" at bounding box center [733, 317] width 89 height 16
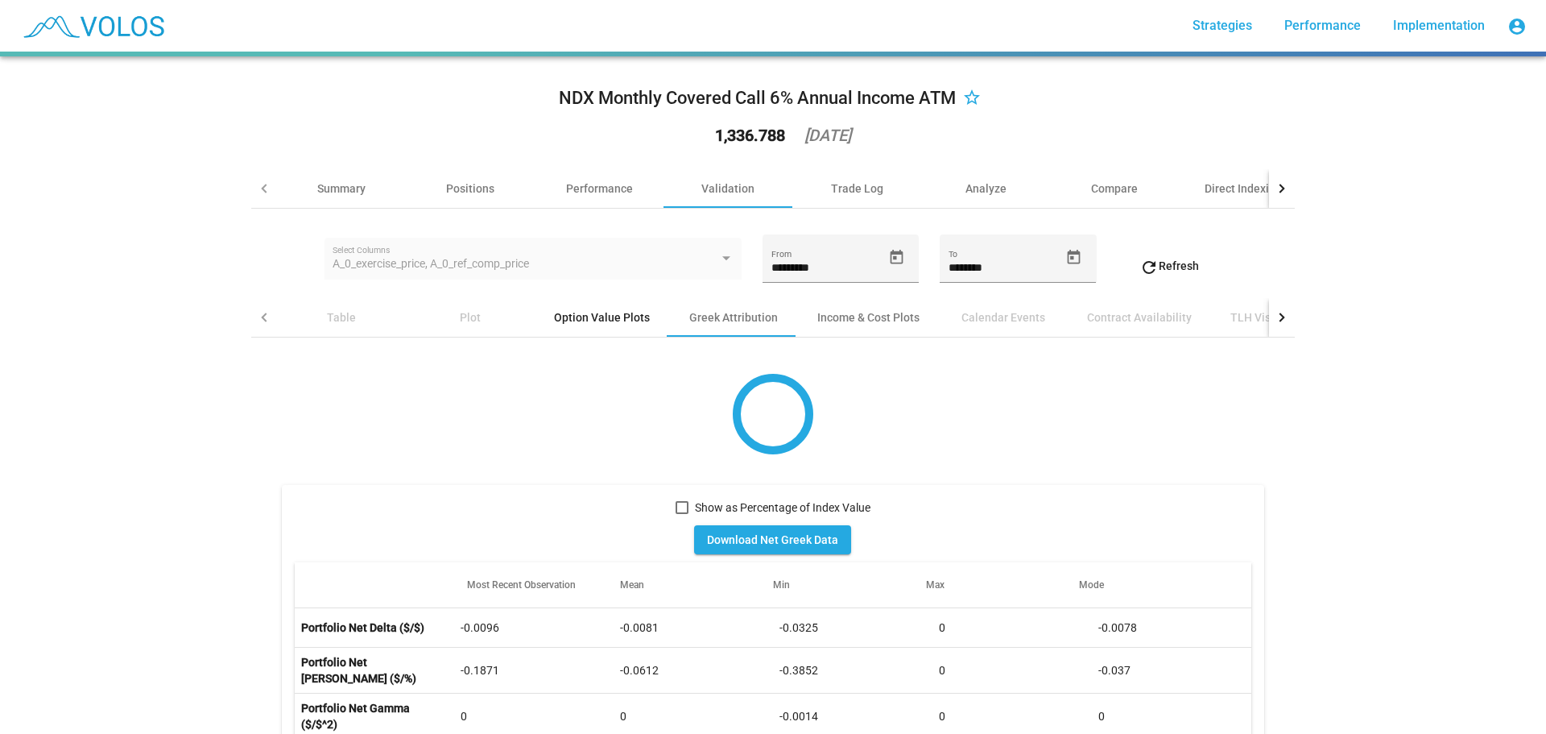
click at [615, 308] on div "Option Value Plots" at bounding box center [602, 317] width 134 height 39
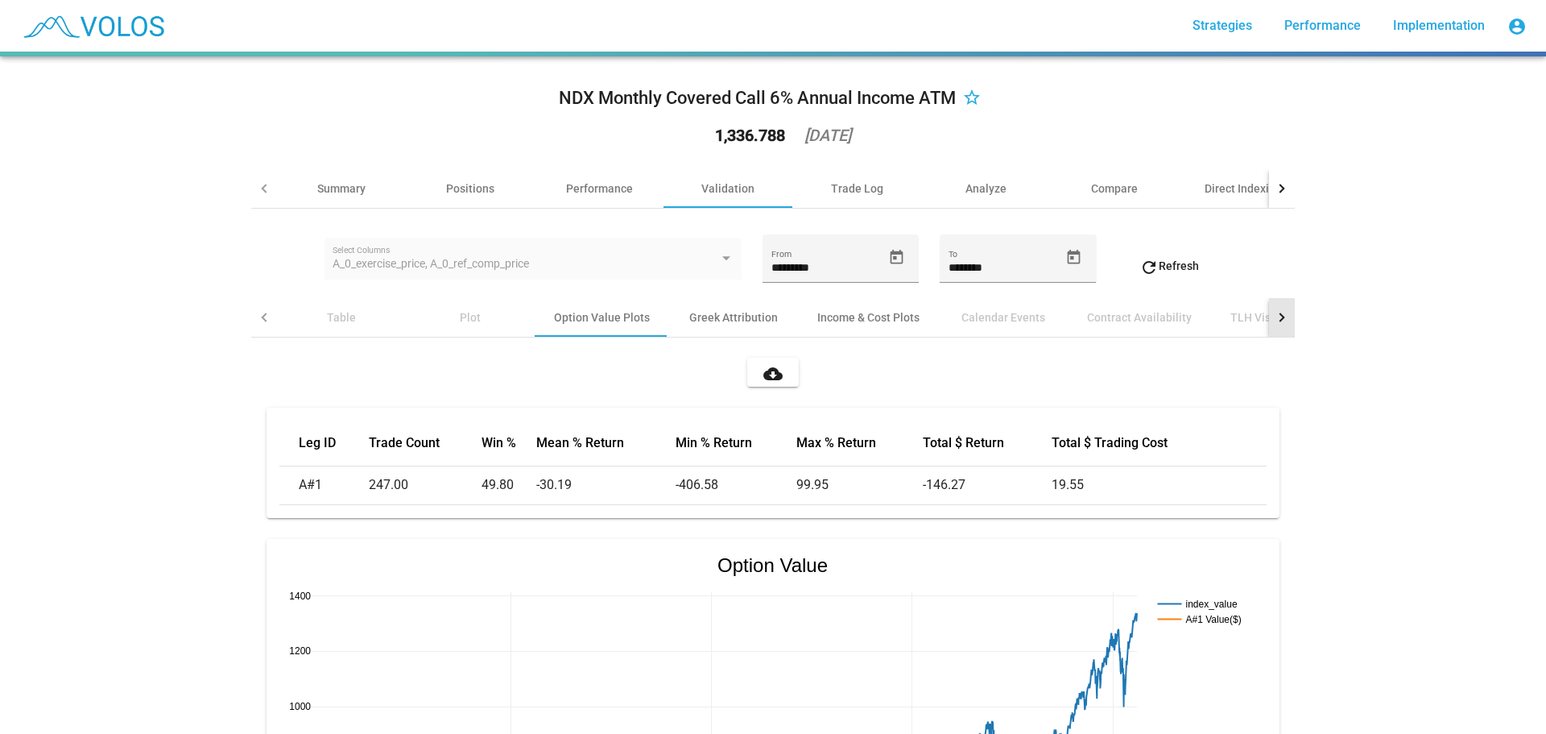
click at [1284, 321] on div at bounding box center [1282, 317] width 26 height 39
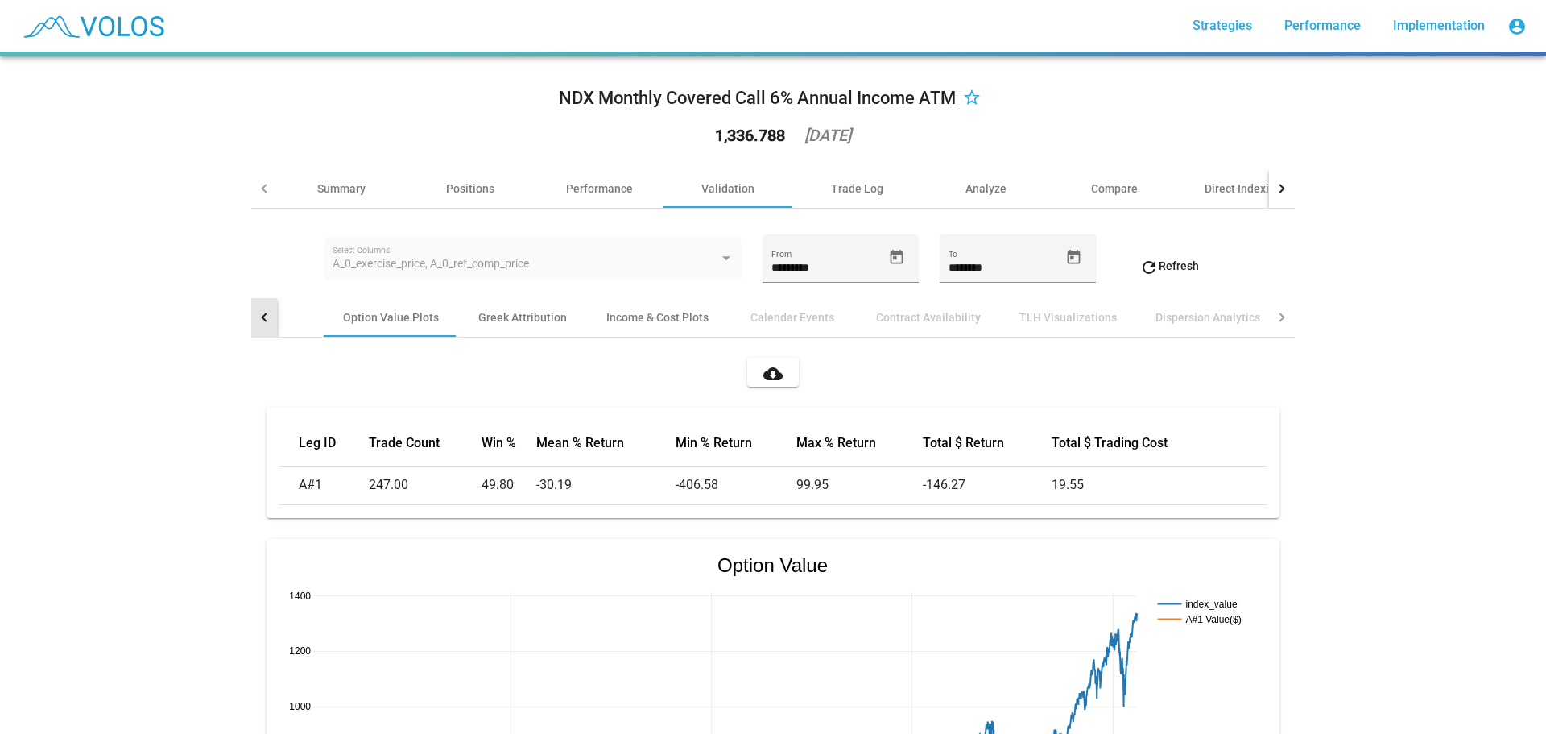
click at [261, 316] on div at bounding box center [265, 316] width 9 height 9
click at [772, 376] on mat-icon "cloud_download" at bounding box center [772, 373] width 19 height 19
click at [1517, 205] on div "NDX Monthly Covered Call 6% Annual Income ATM star_border 1,336.788 2025-08-06 …" at bounding box center [773, 394] width 1546 height 677
click at [590, 177] on div "Performance" at bounding box center [599, 188] width 129 height 39
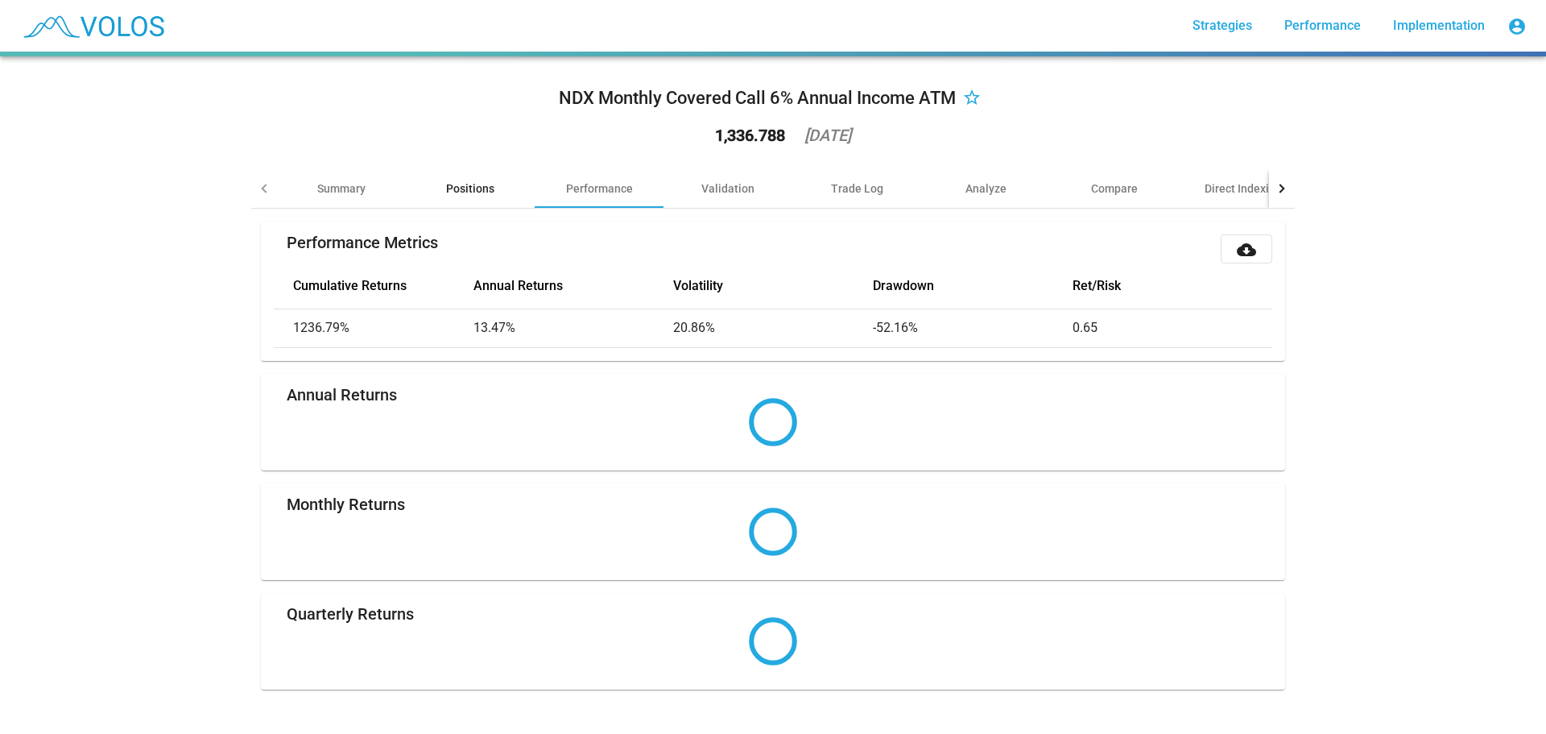
click at [470, 192] on div "Positions" at bounding box center [470, 188] width 48 height 16
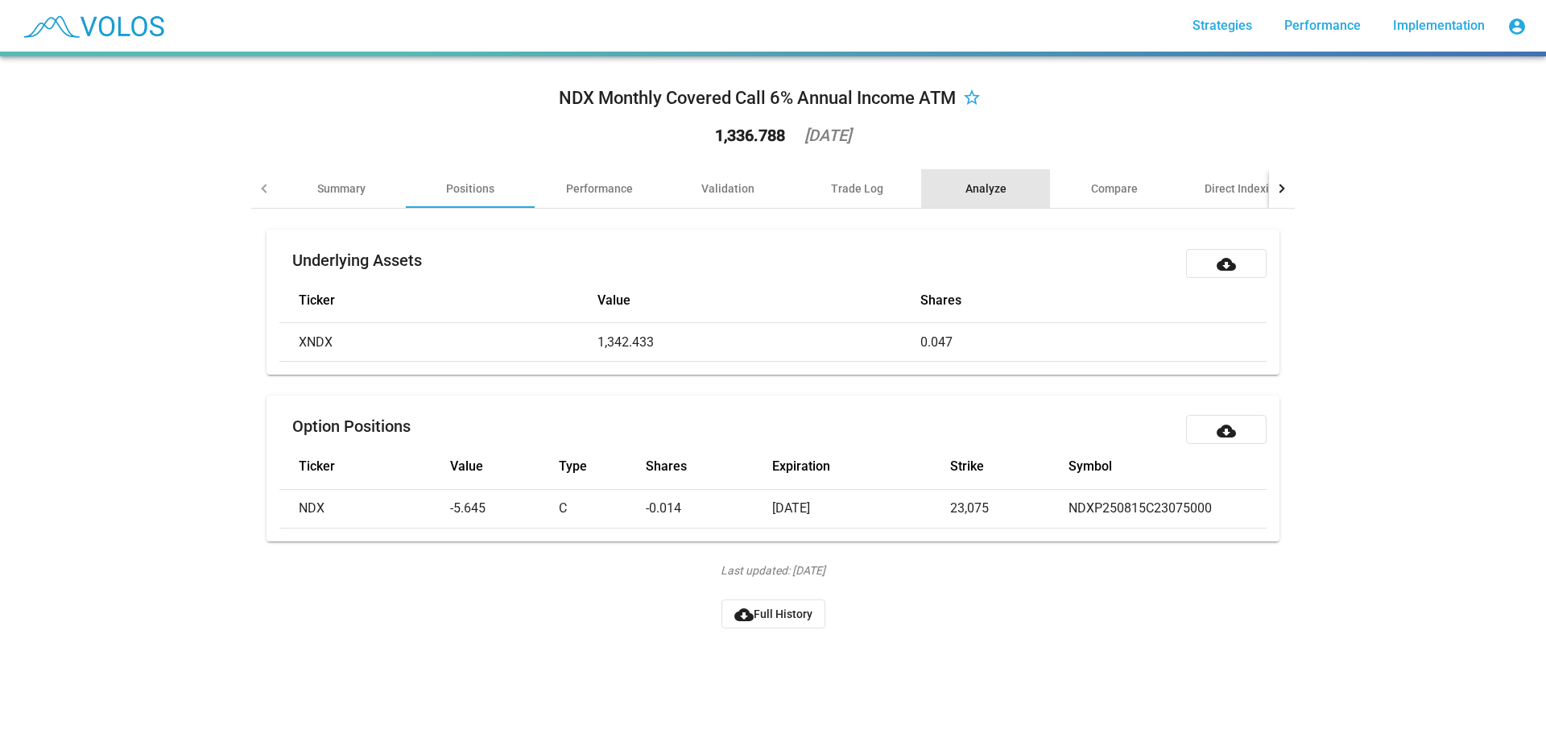
click at [995, 186] on div "Analyze" at bounding box center [986, 188] width 41 height 16
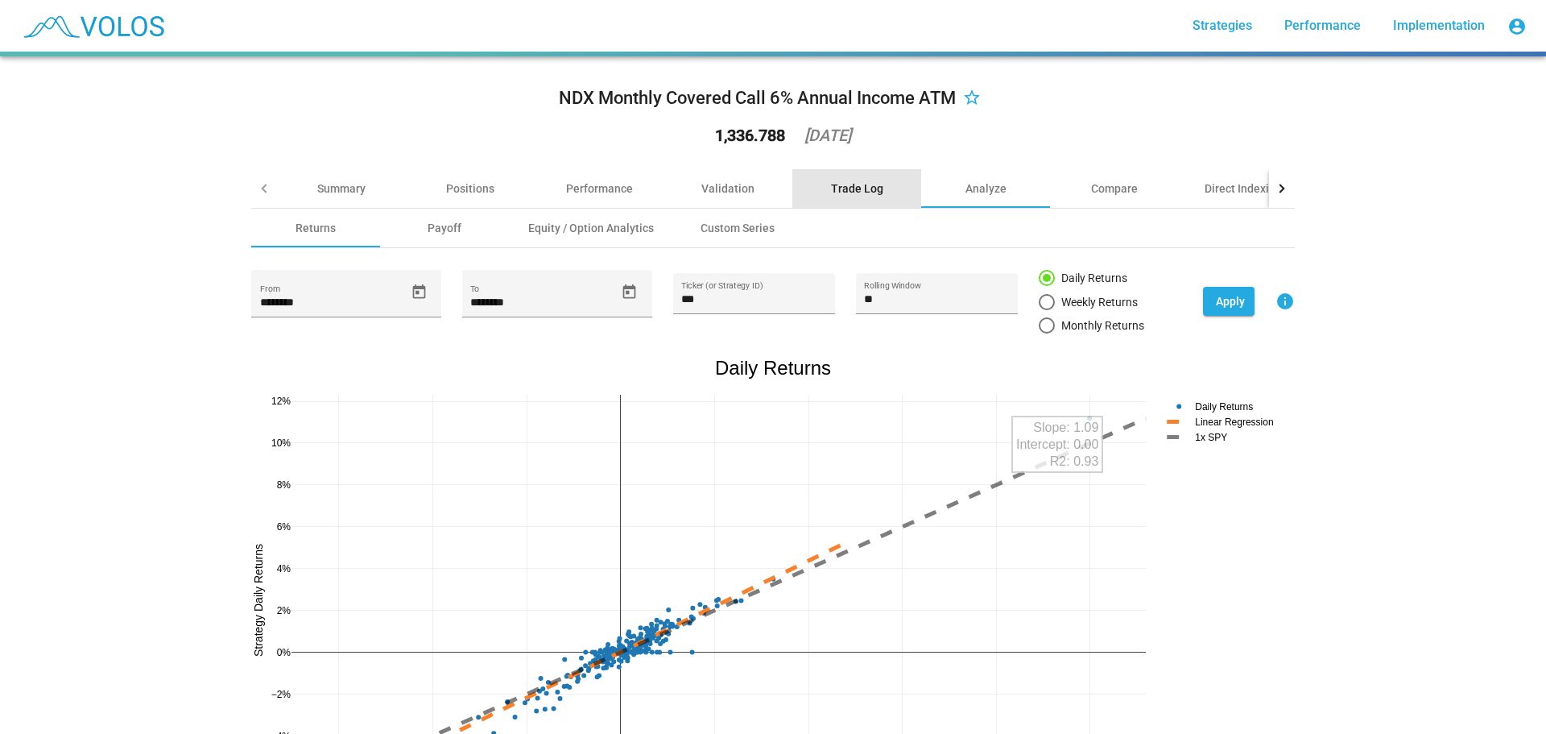
click at [818, 196] on div "Trade Log" at bounding box center [856, 188] width 129 height 39
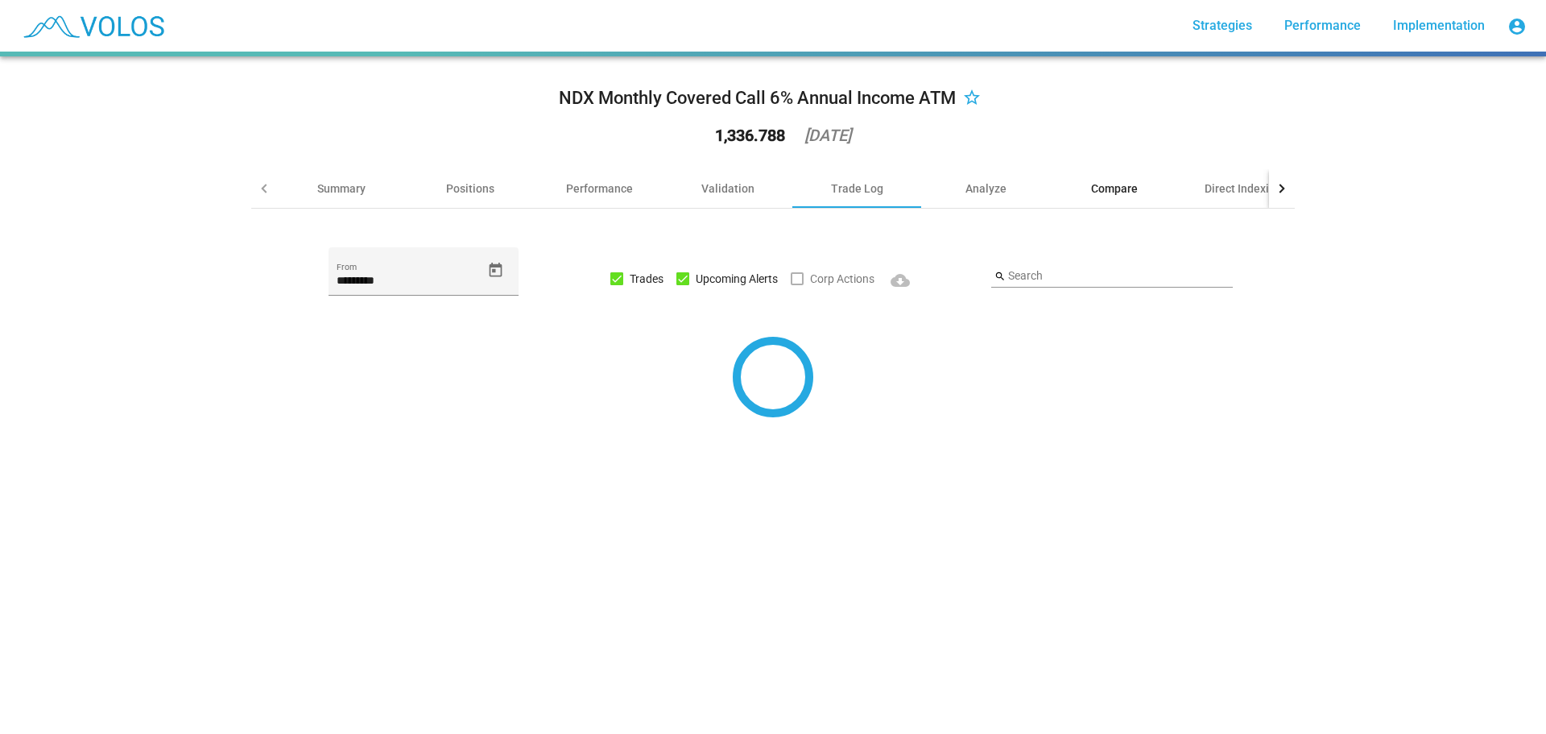
click at [1120, 188] on div "Compare" at bounding box center [1114, 188] width 47 height 16
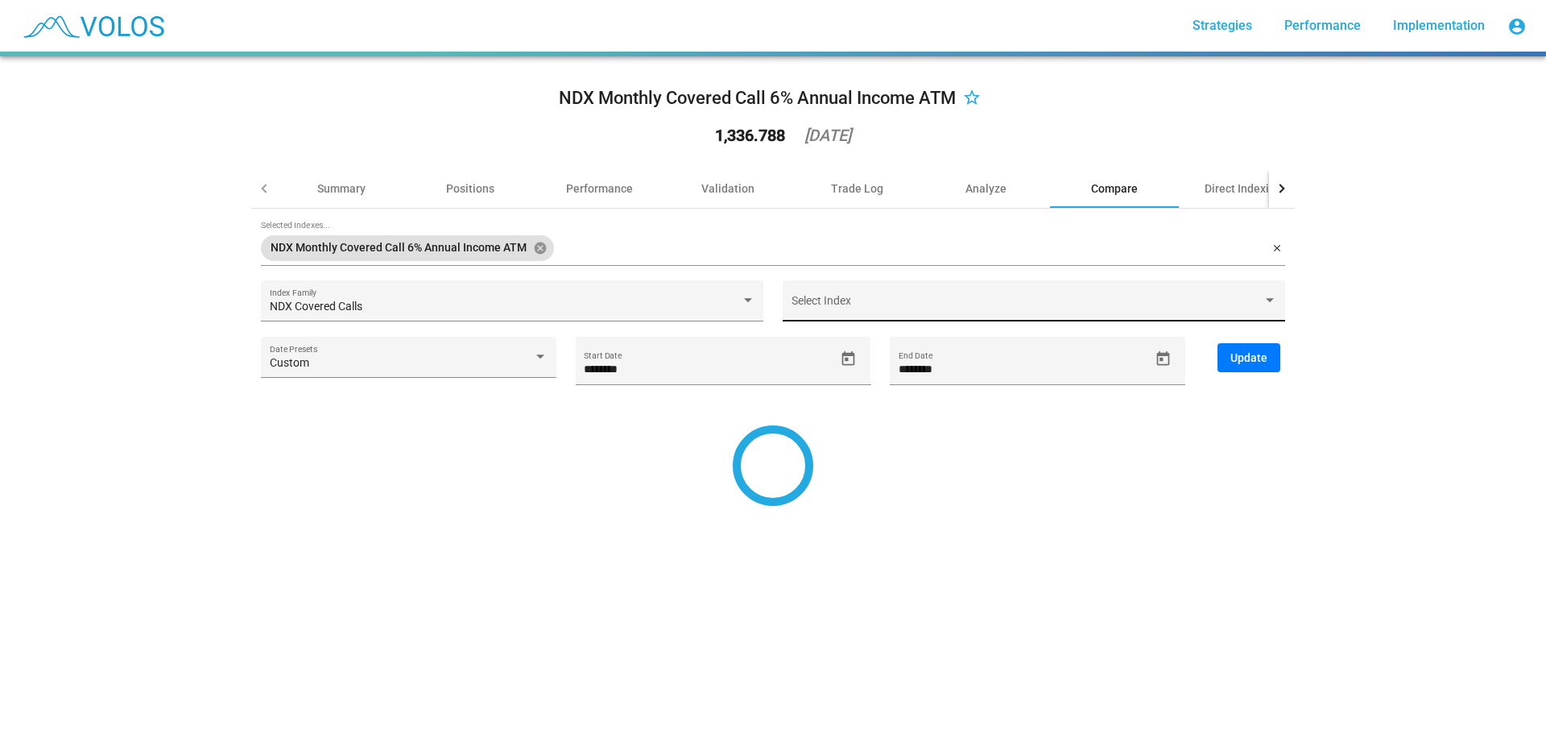
type input "********"
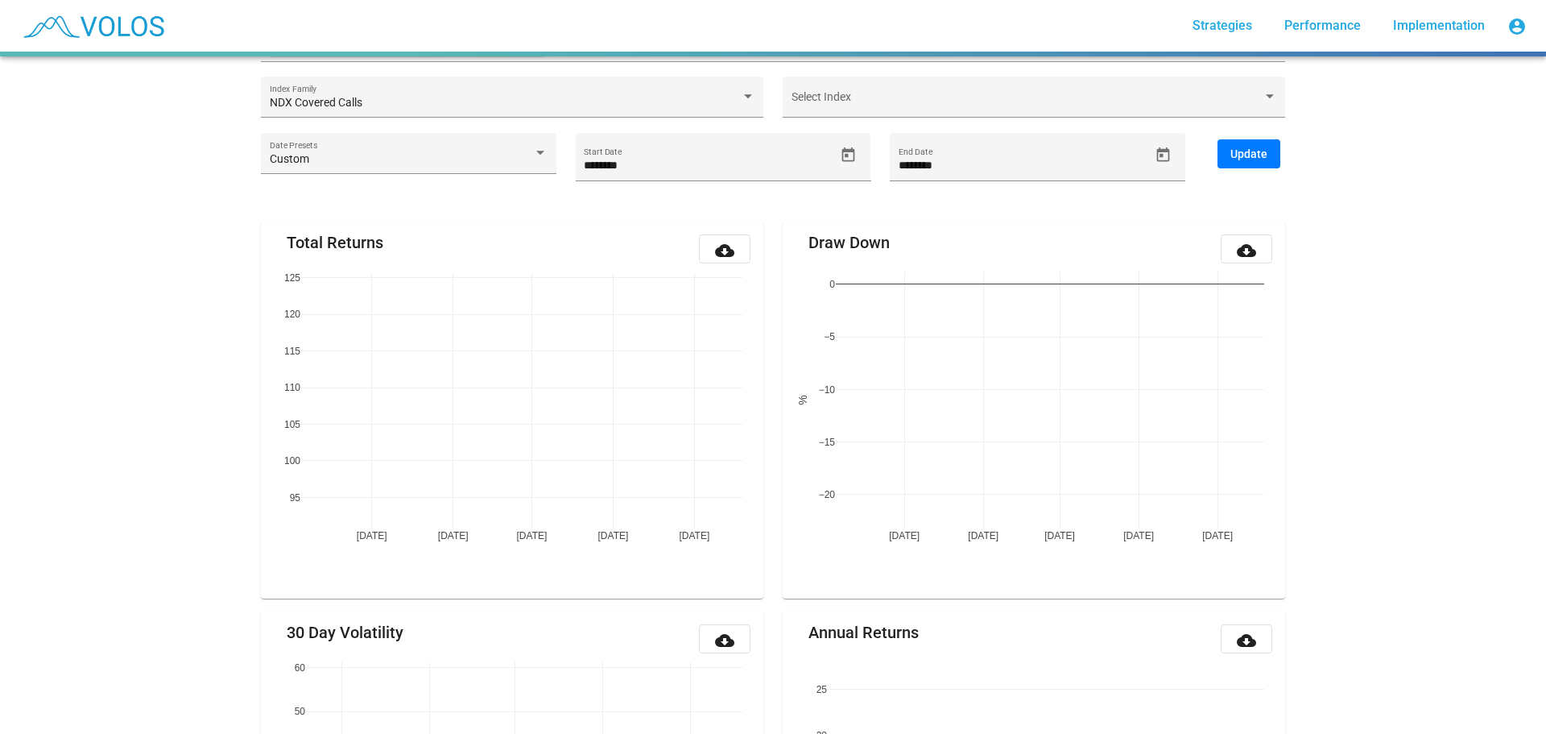
scroll to position [182, 0]
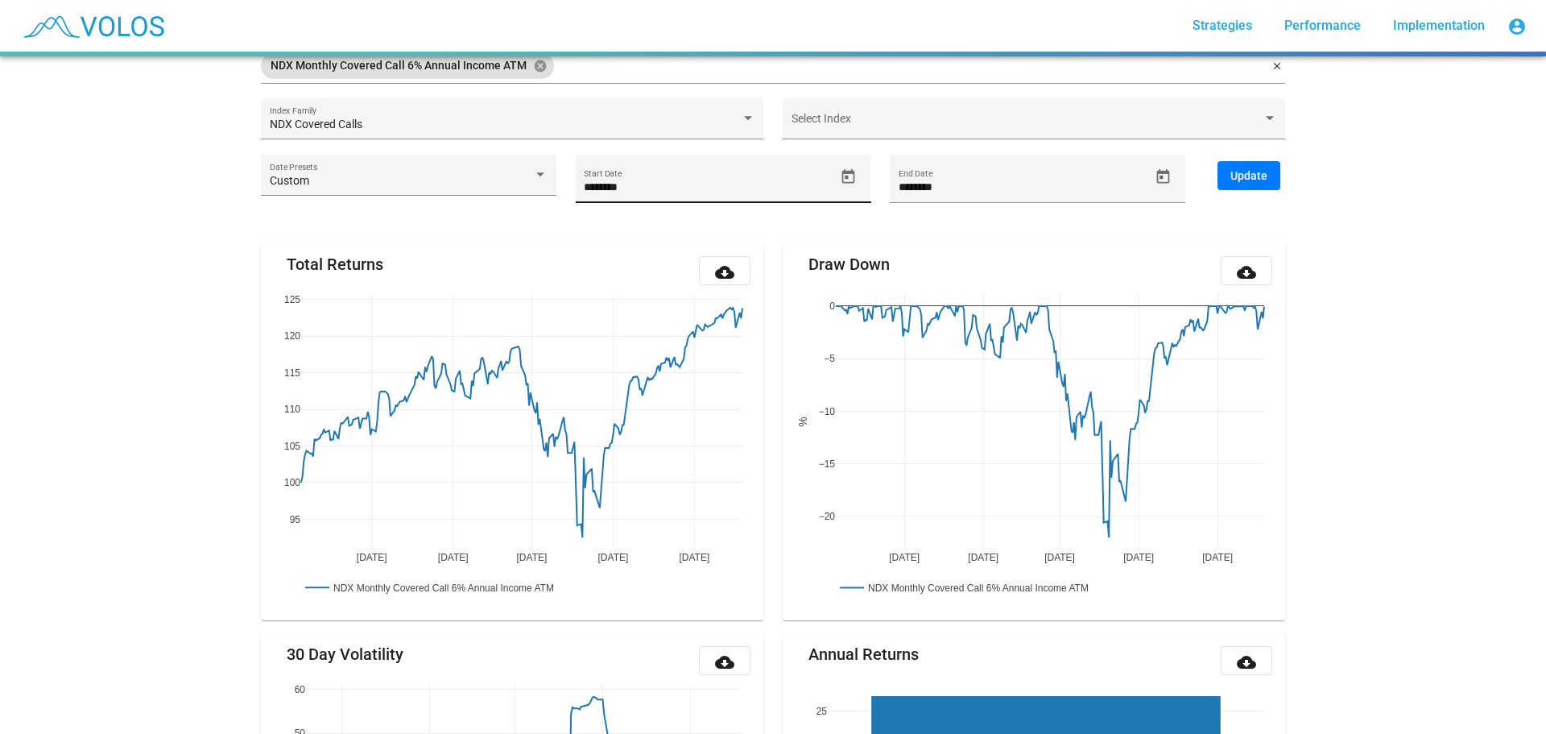
click at [643, 178] on div "******** Start Date" at bounding box center [709, 186] width 250 height 33
click at [584, 188] on input "********" at bounding box center [709, 187] width 250 height 13
type input "*********"
click at [986, 183] on input "********" at bounding box center [1024, 187] width 250 height 13
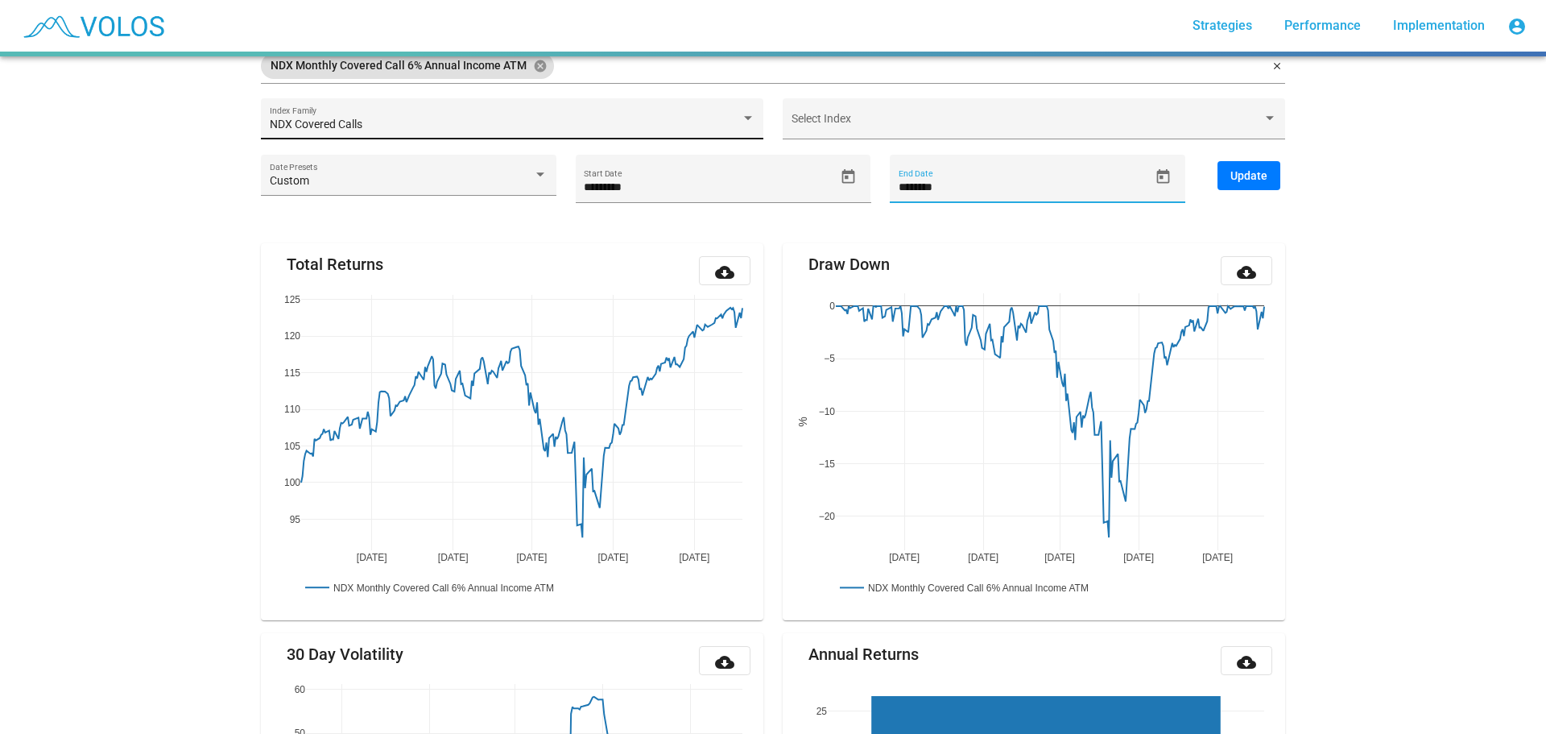
click at [734, 115] on div "NDX Covered Calls Index Family" at bounding box center [513, 122] width 486 height 33
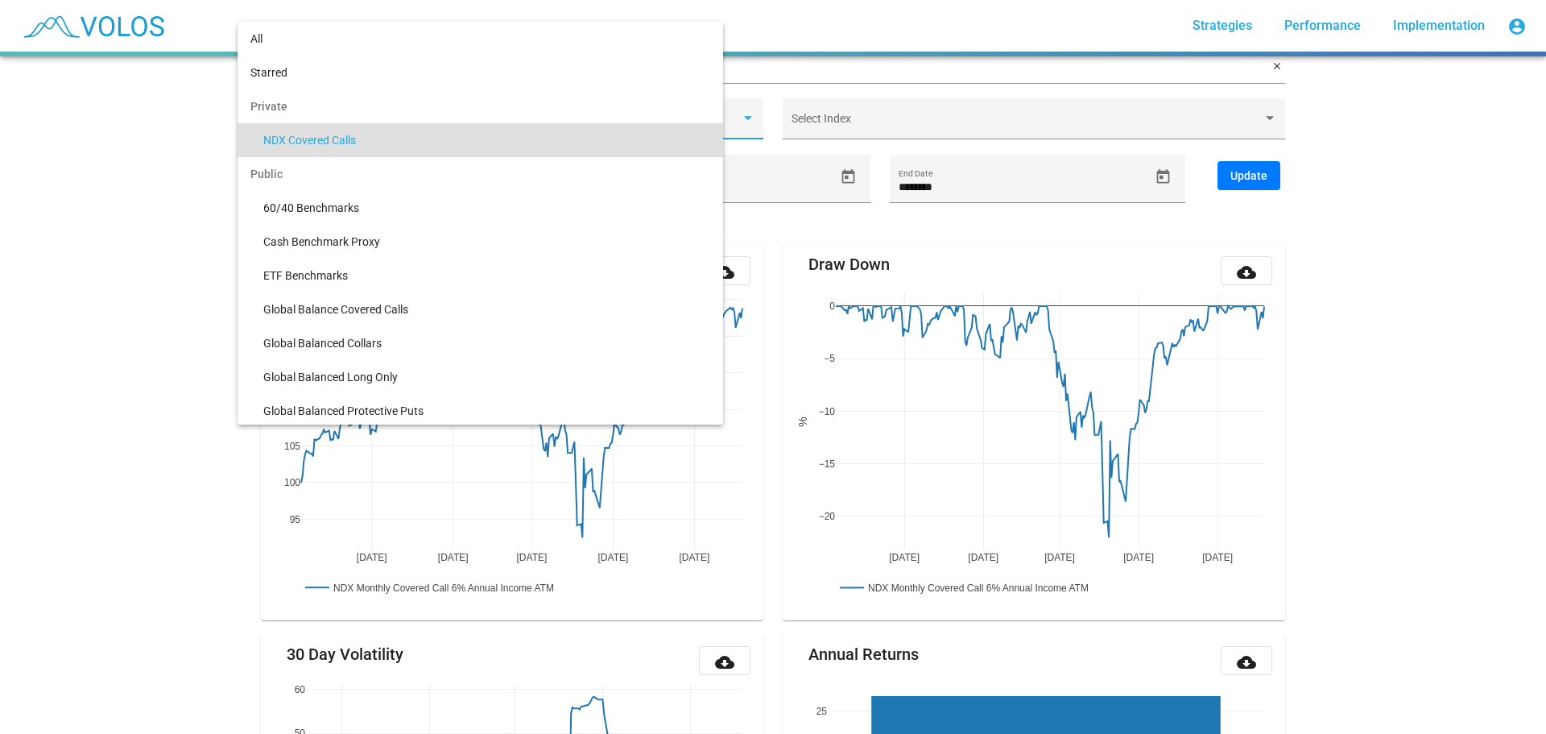
scroll to position [15, 0]
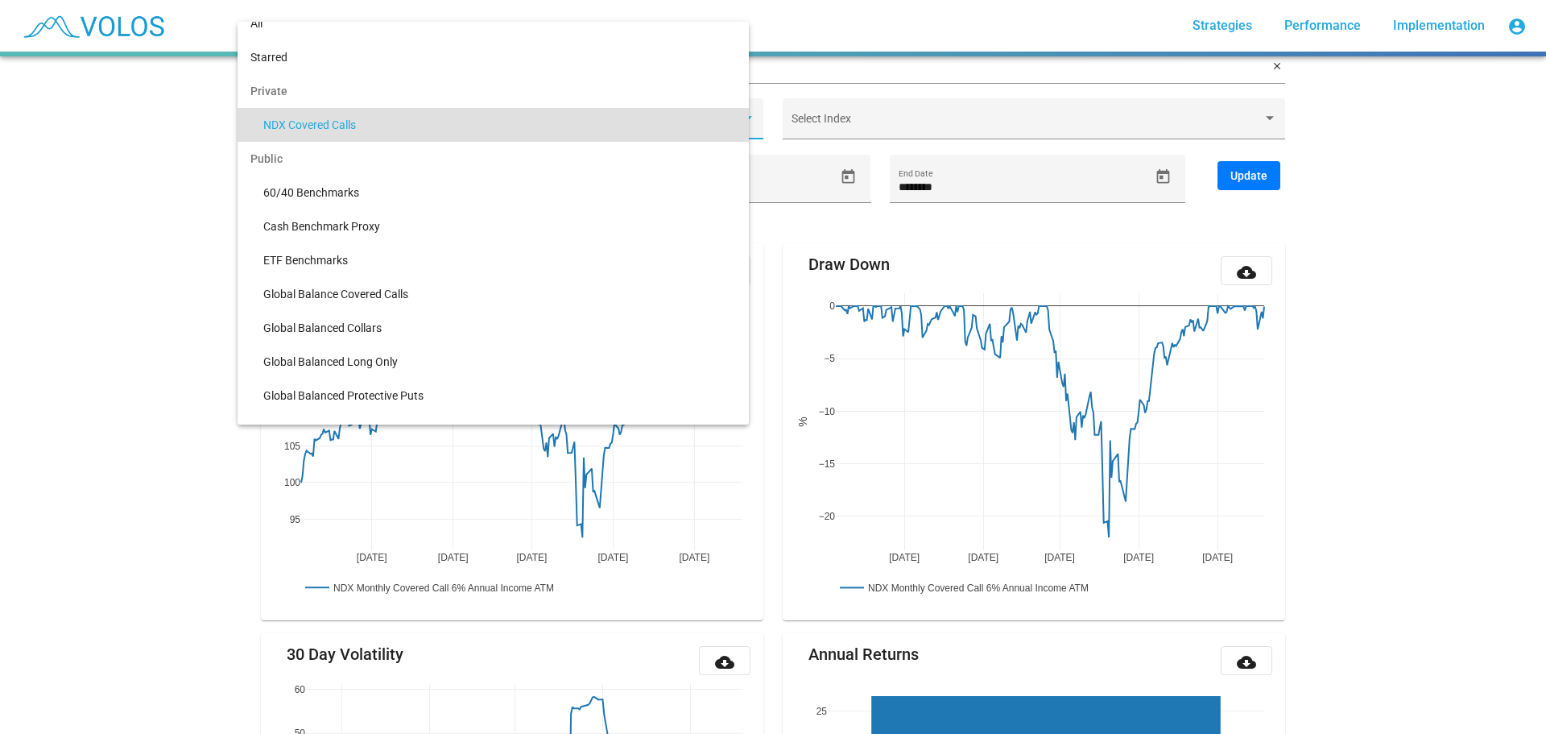
click at [1419, 155] on div at bounding box center [773, 367] width 1546 height 734
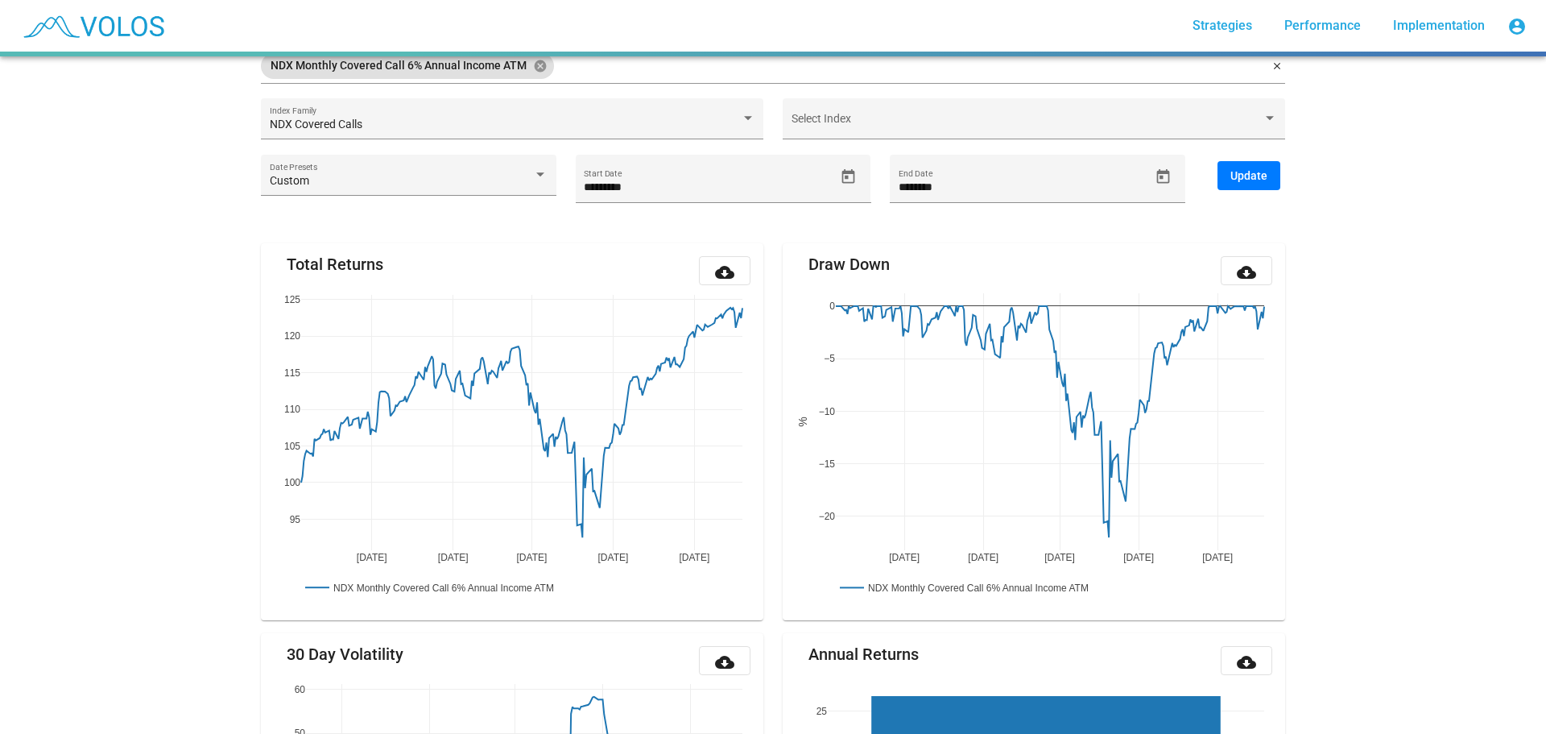
click at [1242, 169] on span "Update" at bounding box center [1249, 175] width 37 height 13
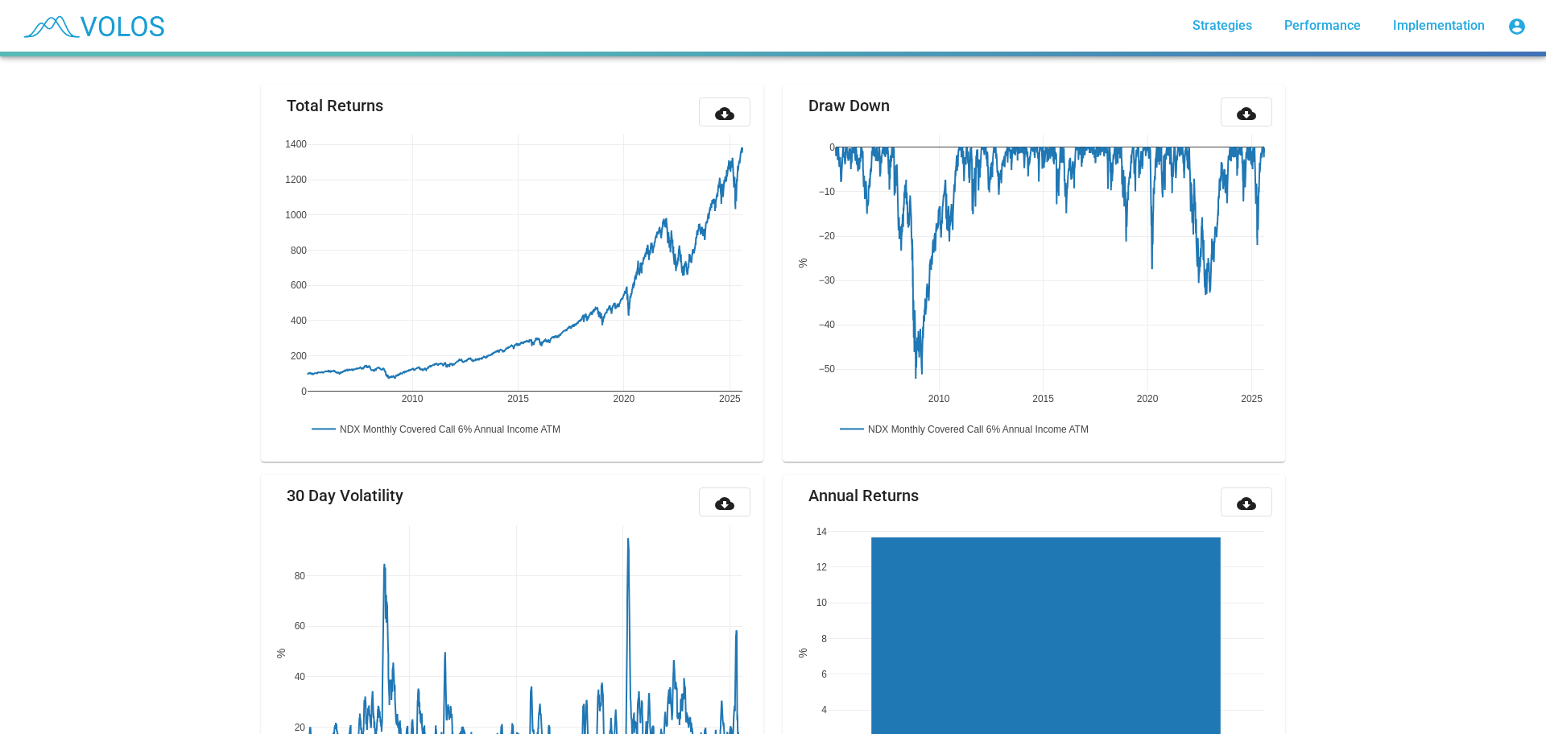
scroll to position [343, 0]
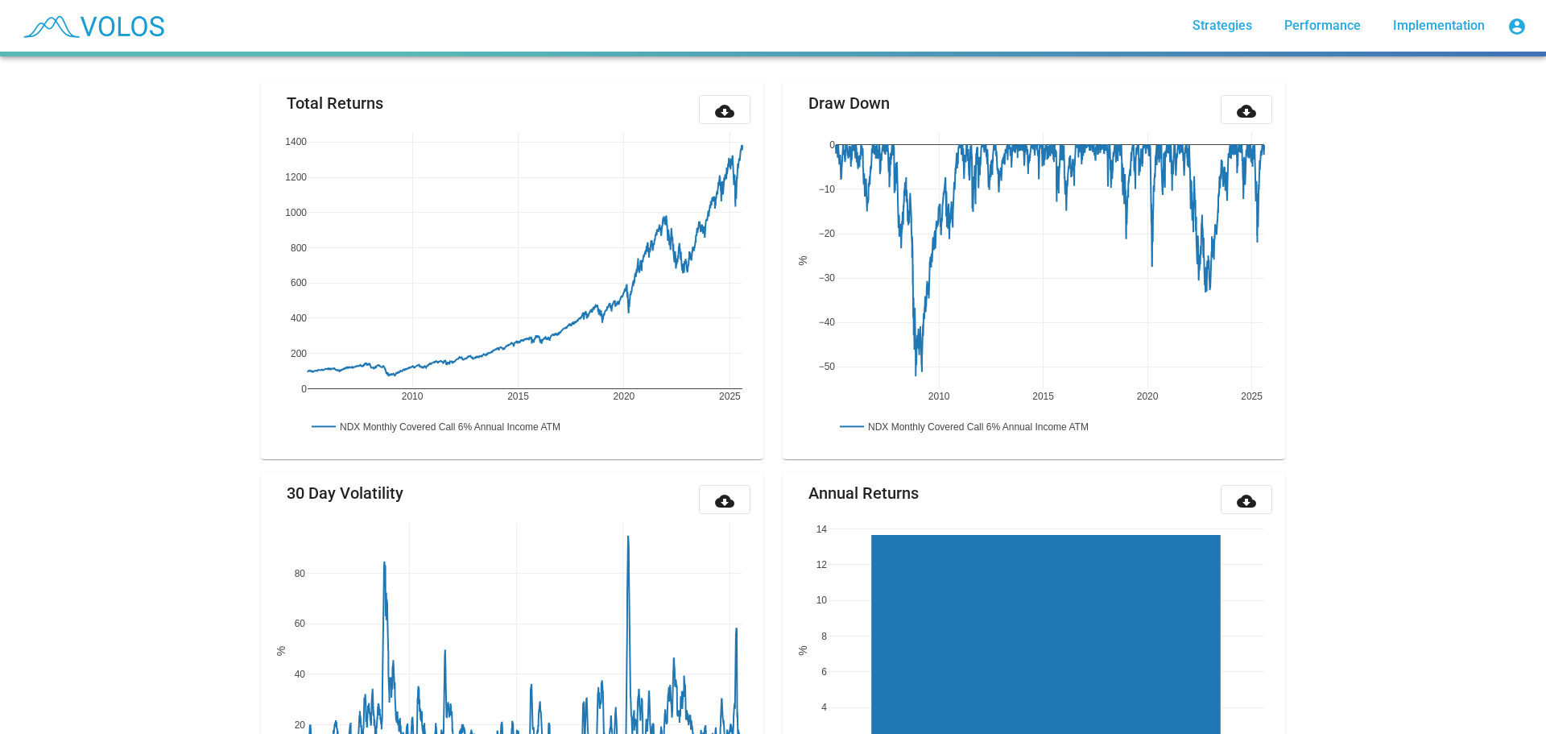
click at [715, 110] on mat-icon "cloud_download" at bounding box center [724, 110] width 19 height 19
click at [1501, 112] on div "NDX Monthly Covered Call 6% Annual Income ATM star_border 1,336.788 2025-08-06 …" at bounding box center [773, 394] width 1546 height 677
click at [1248, 108] on mat-icon "cloud_download" at bounding box center [1246, 110] width 19 height 19
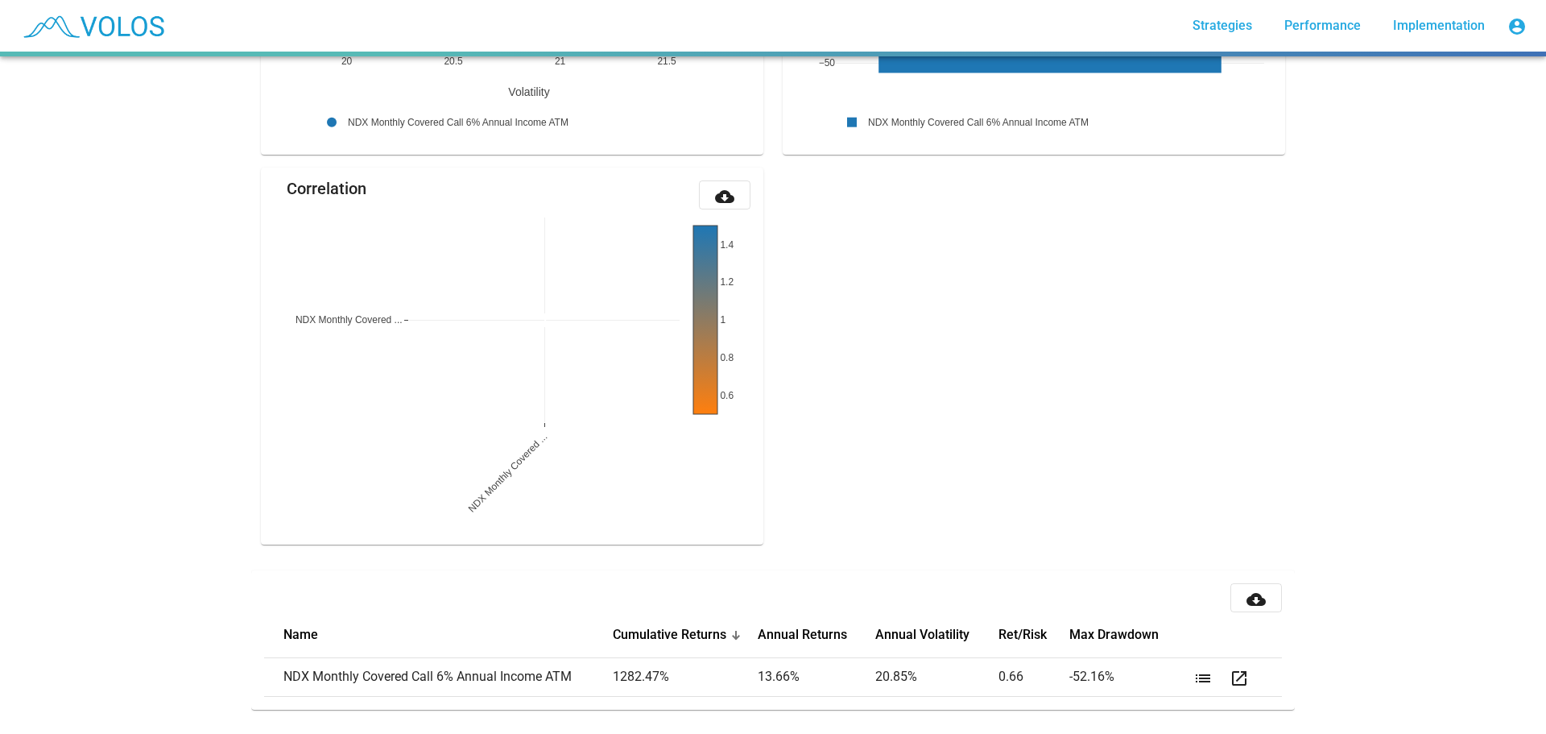
scroll to position [1831, 0]
click at [1262, 585] on button "cloud_download" at bounding box center [1257, 595] width 52 height 29
click at [1386, 454] on div "NDX Monthly Covered Call 6% Annual Income ATM star_border 1,336.788 2025-08-06 …" at bounding box center [773, 394] width 1546 height 677
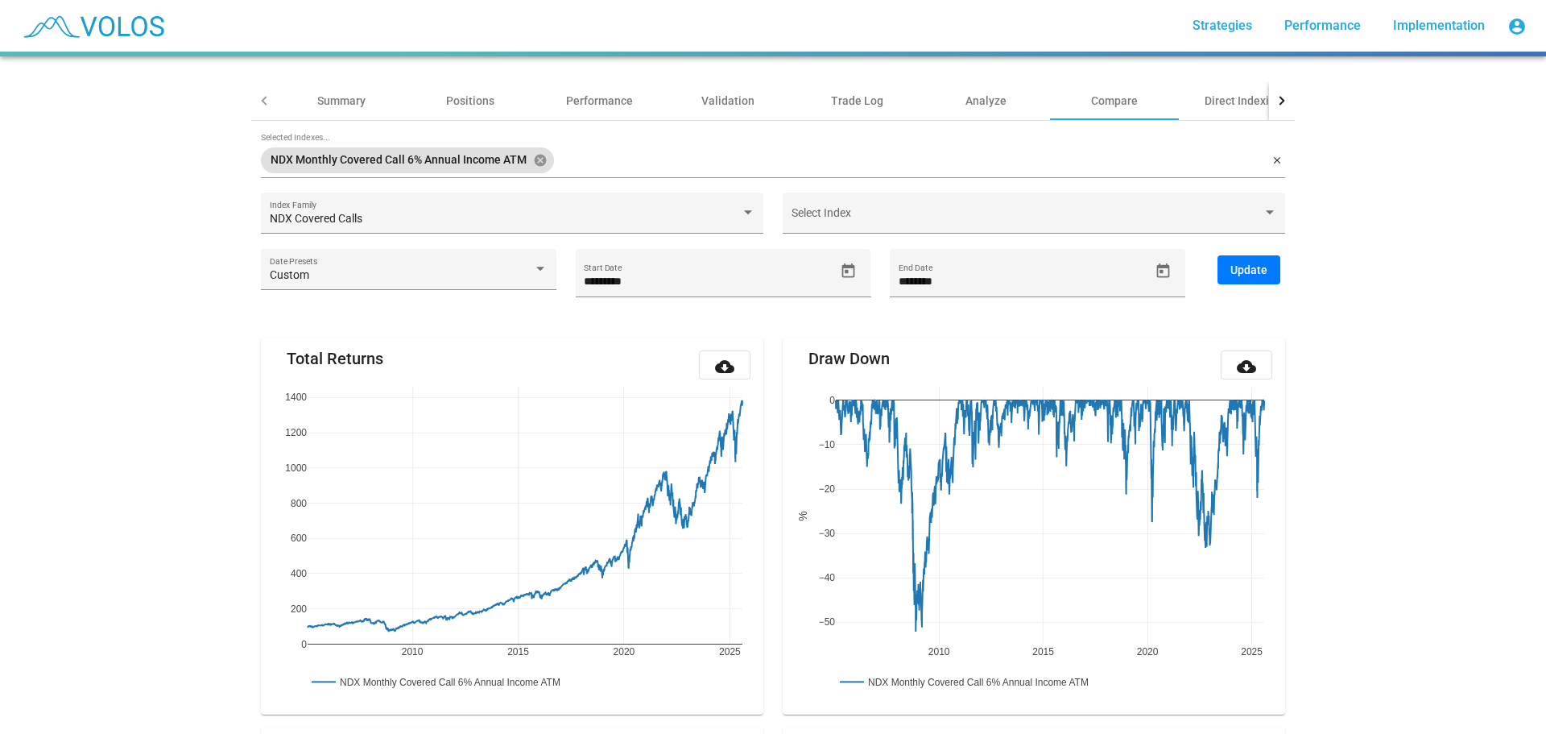
scroll to position [0, 0]
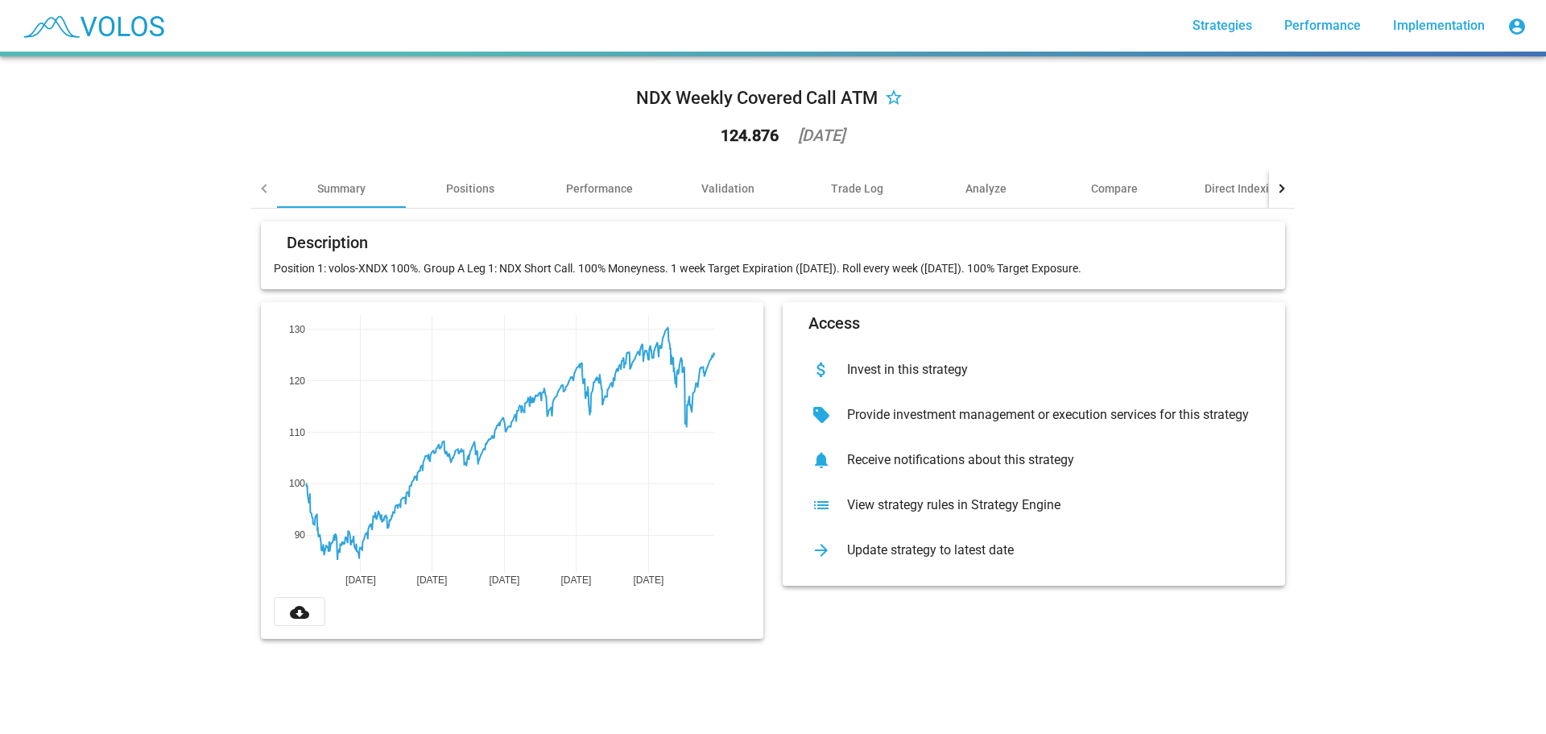
click at [1239, 29] on span "Strategies" at bounding box center [1223, 25] width 60 height 15
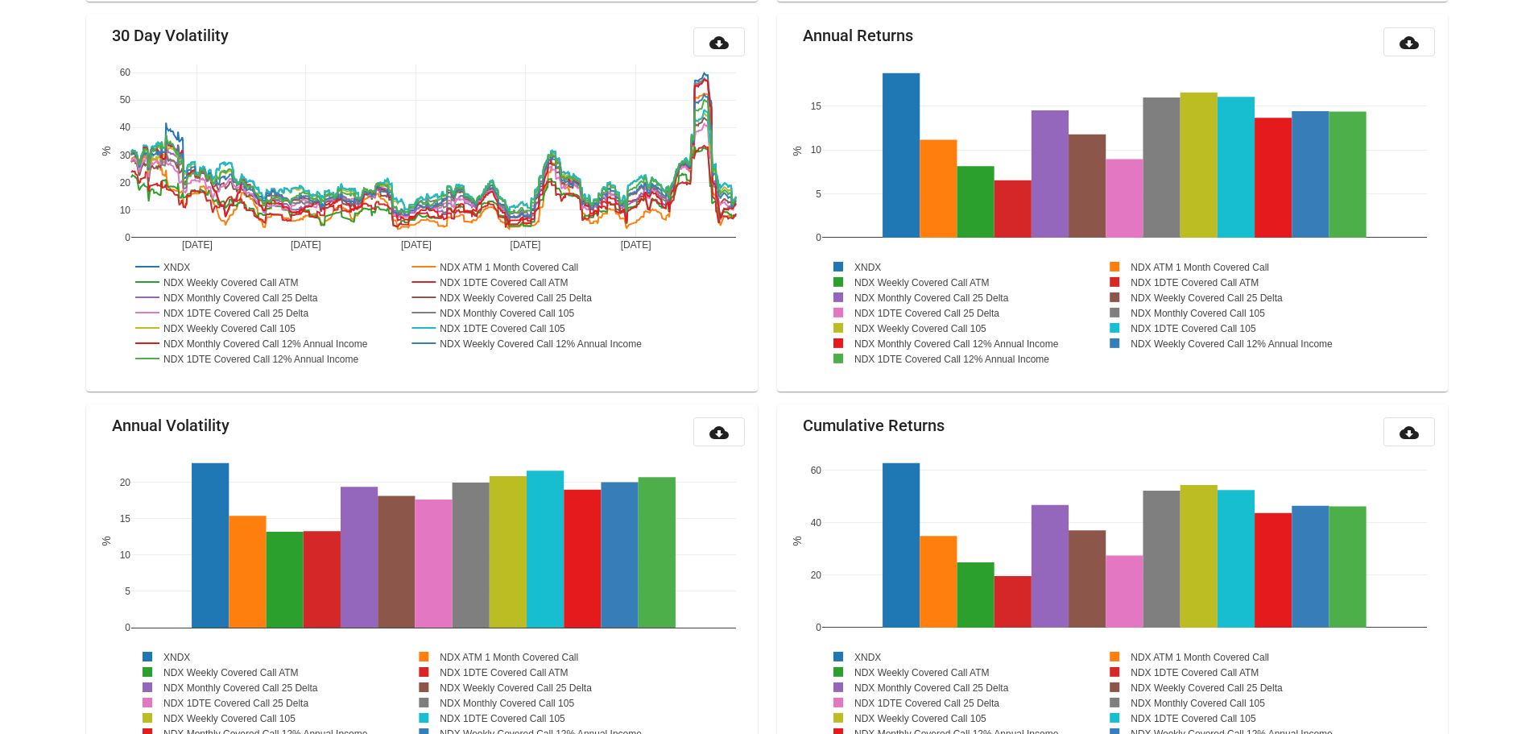
scroll to position [592, 0]
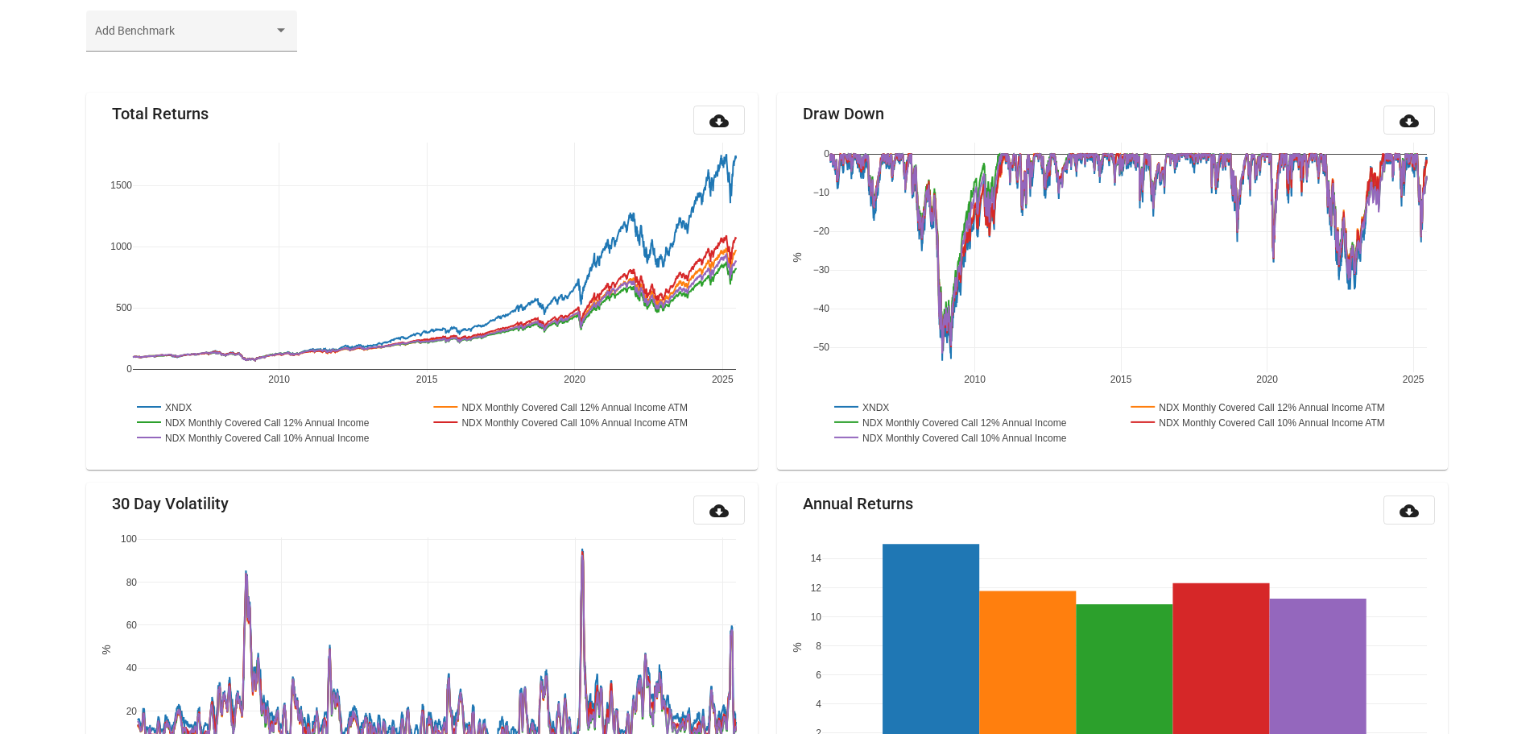
scroll to position [189, 0]
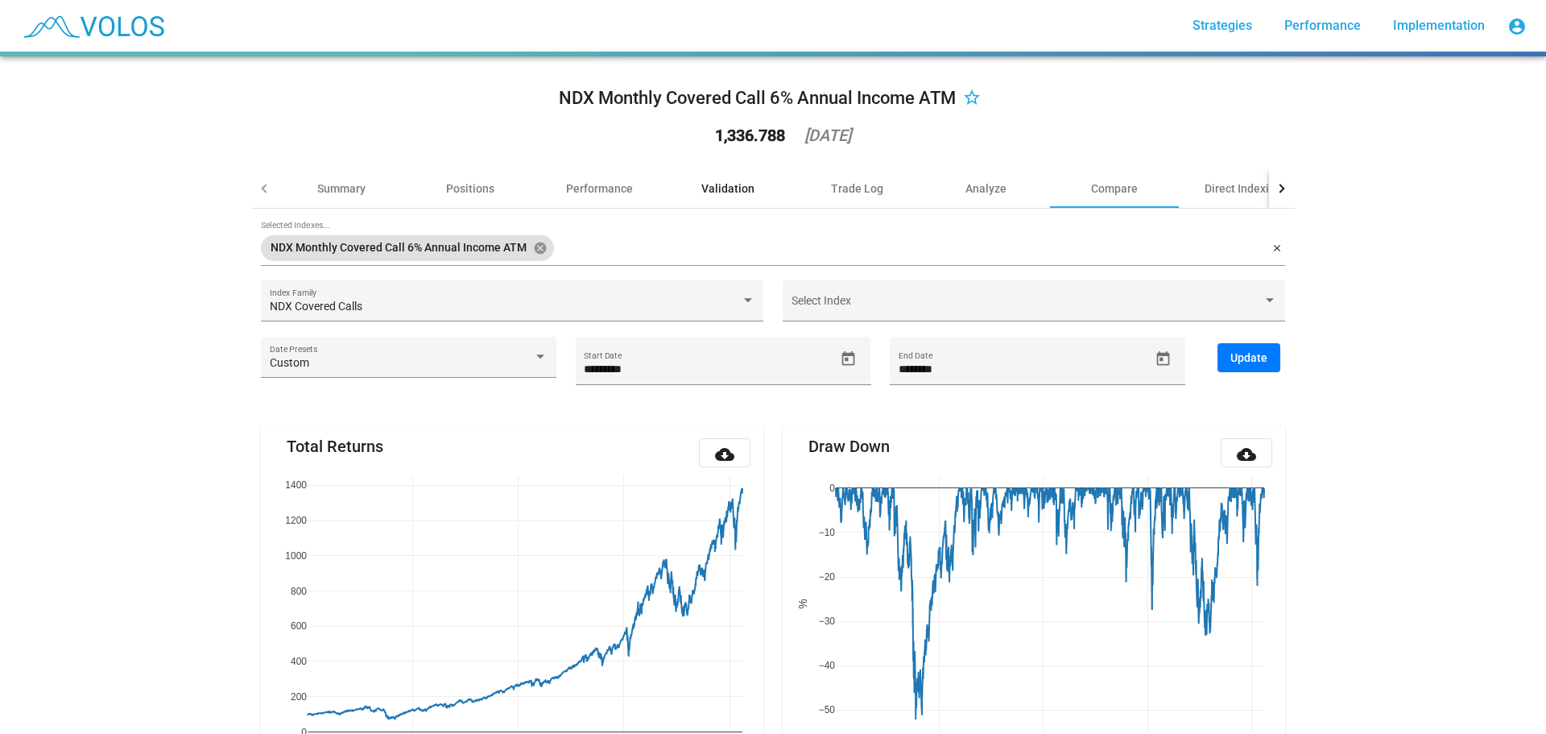
click at [714, 174] on div "Validation" at bounding box center [728, 188] width 129 height 39
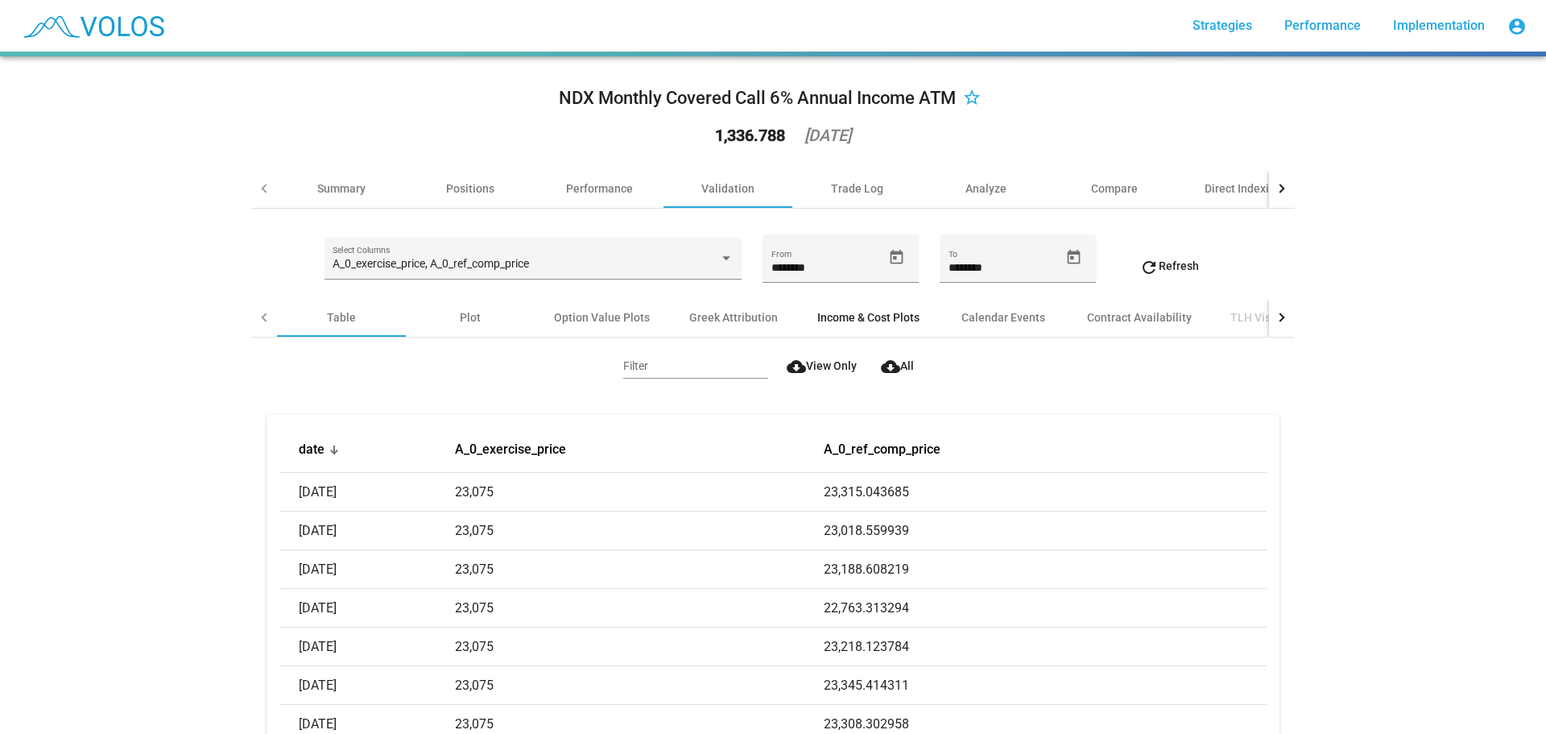
click at [840, 326] on div "Income & Cost Plots" at bounding box center [868, 317] width 141 height 39
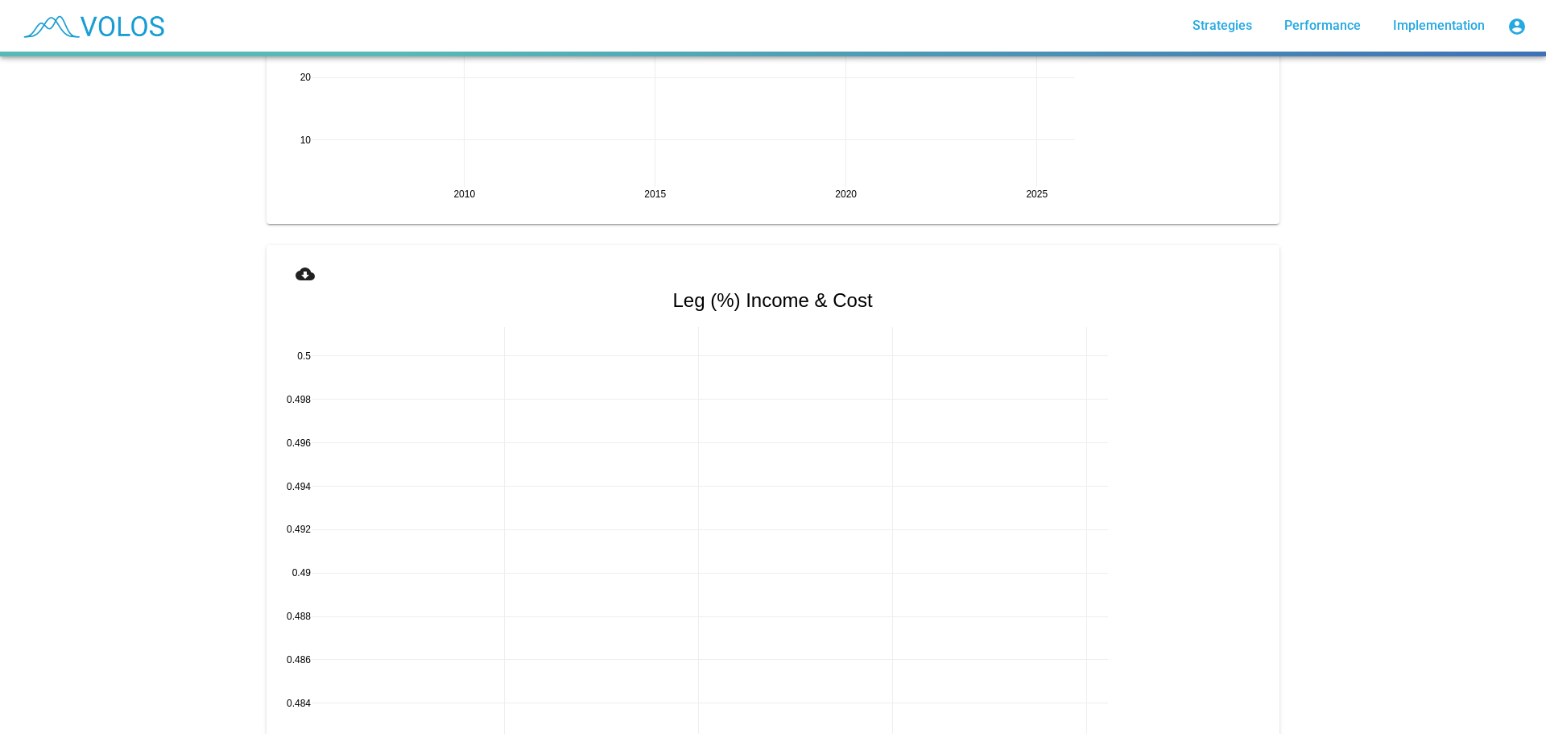
scroll to position [1346, 0]
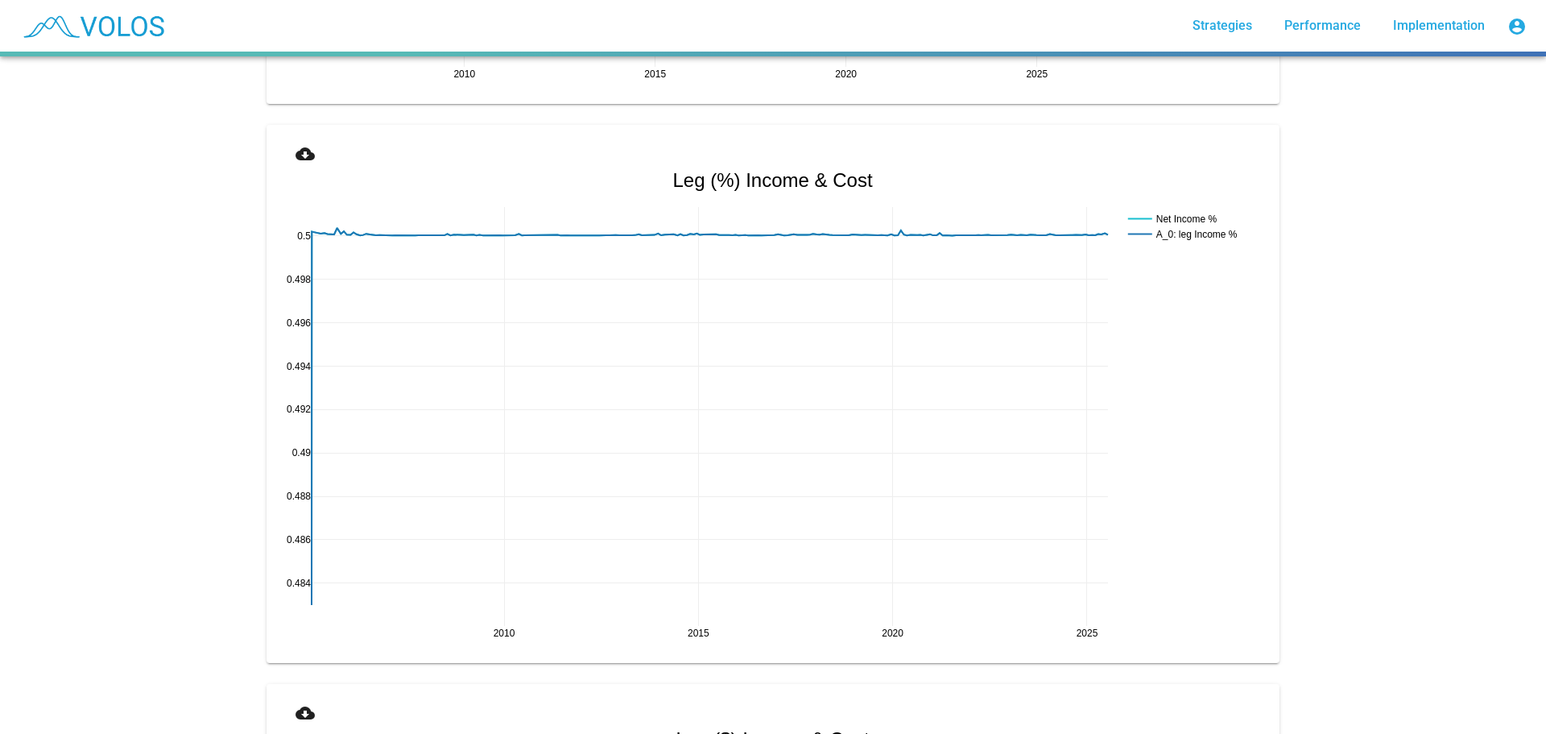
click at [297, 147] on mat-icon "cloud_download" at bounding box center [305, 153] width 19 height 19
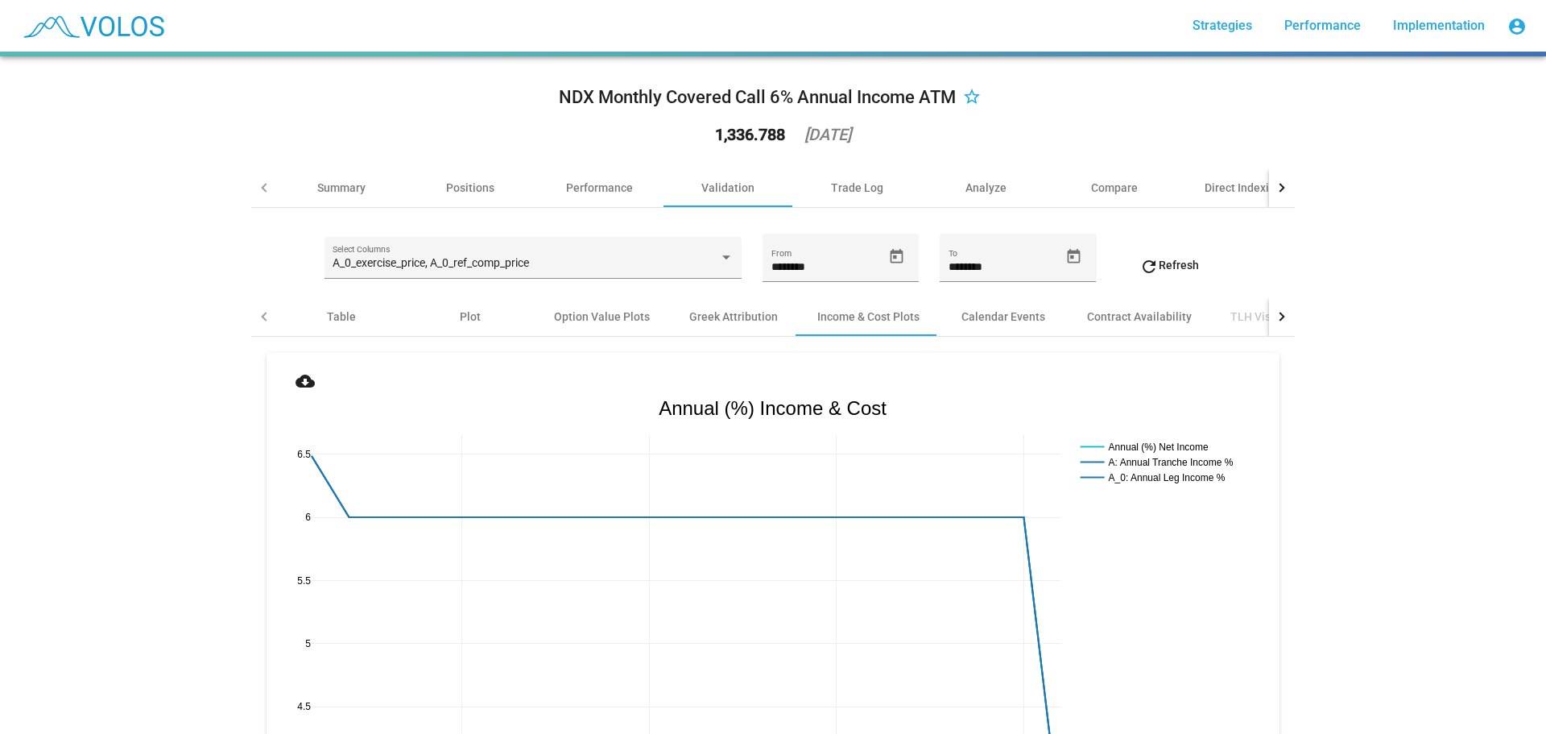
scroll to position [0, 0]
click at [56, 424] on div "NDX Monthly Covered Call 6% Annual Income ATM star_border 1,336.788 2025-08-06 …" at bounding box center [773, 394] width 1546 height 677
